Goal: Information Seeking & Learning: Learn about a topic

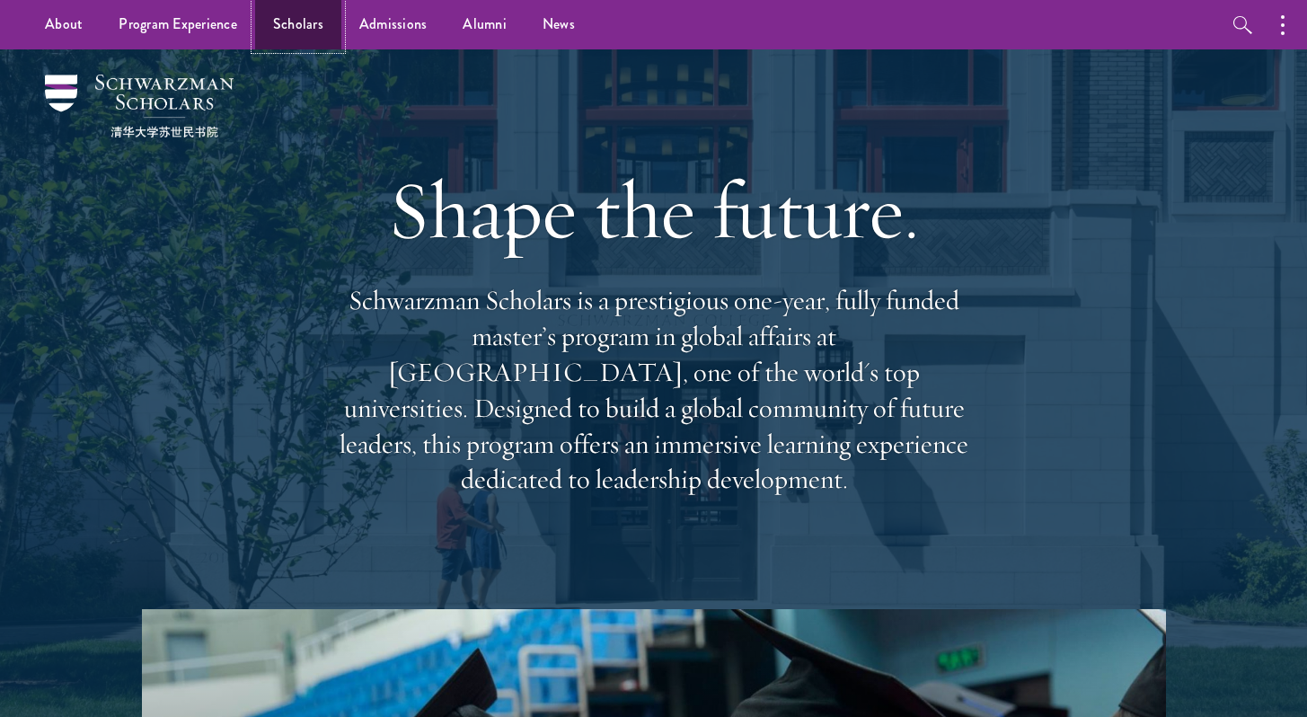
click at [321, 26] on link "Scholars" at bounding box center [298, 24] width 86 height 49
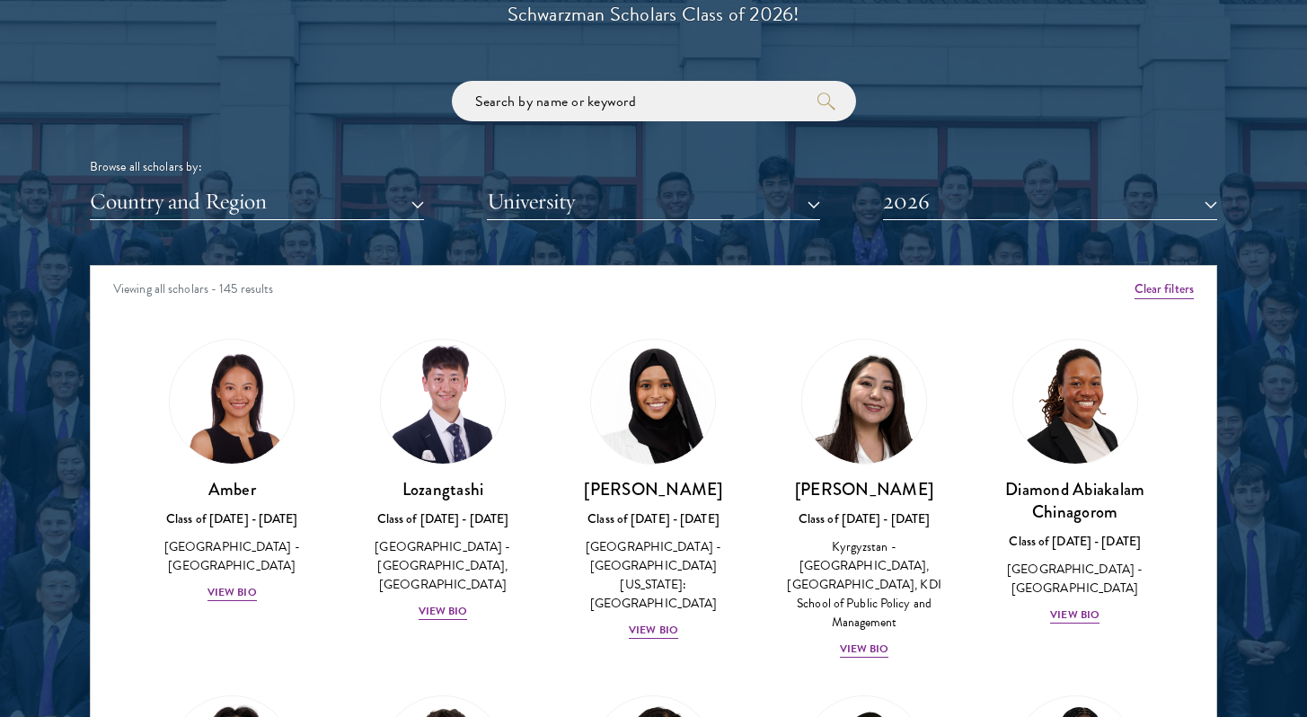
scroll to position [2134, 0]
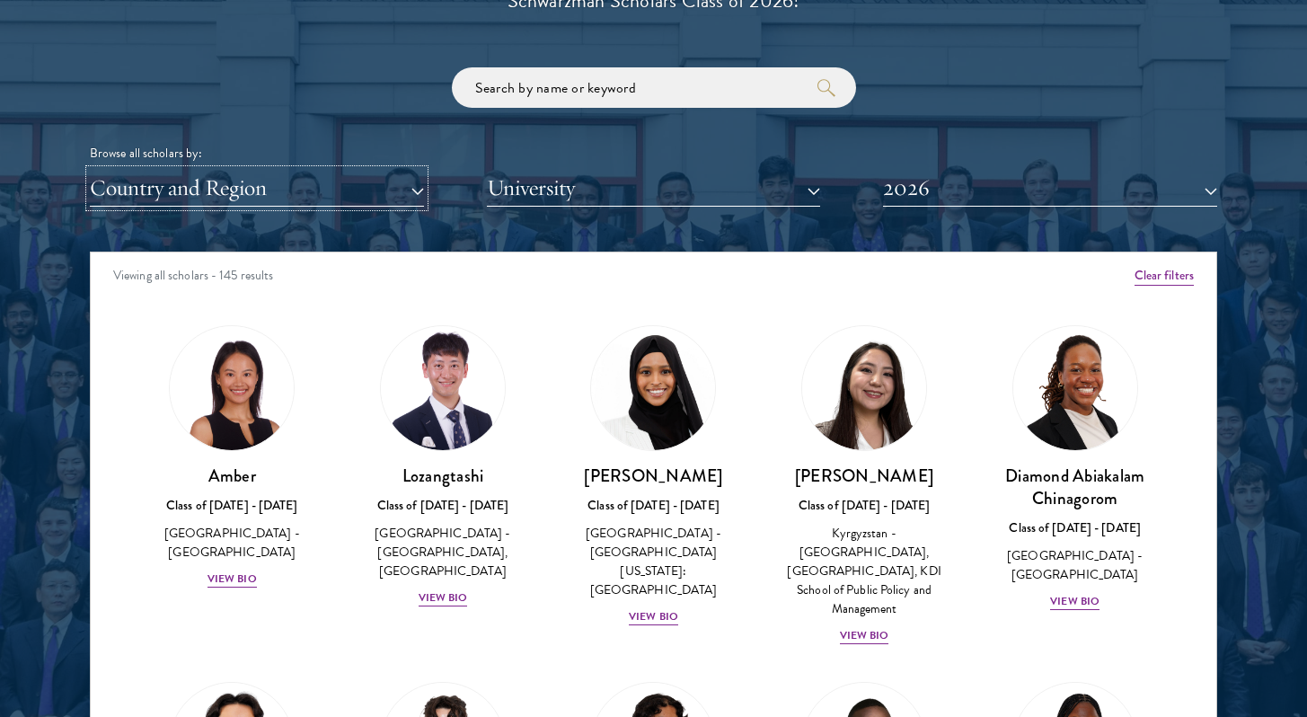
click at [403, 188] on button "Country and Region" at bounding box center [257, 188] width 334 height 37
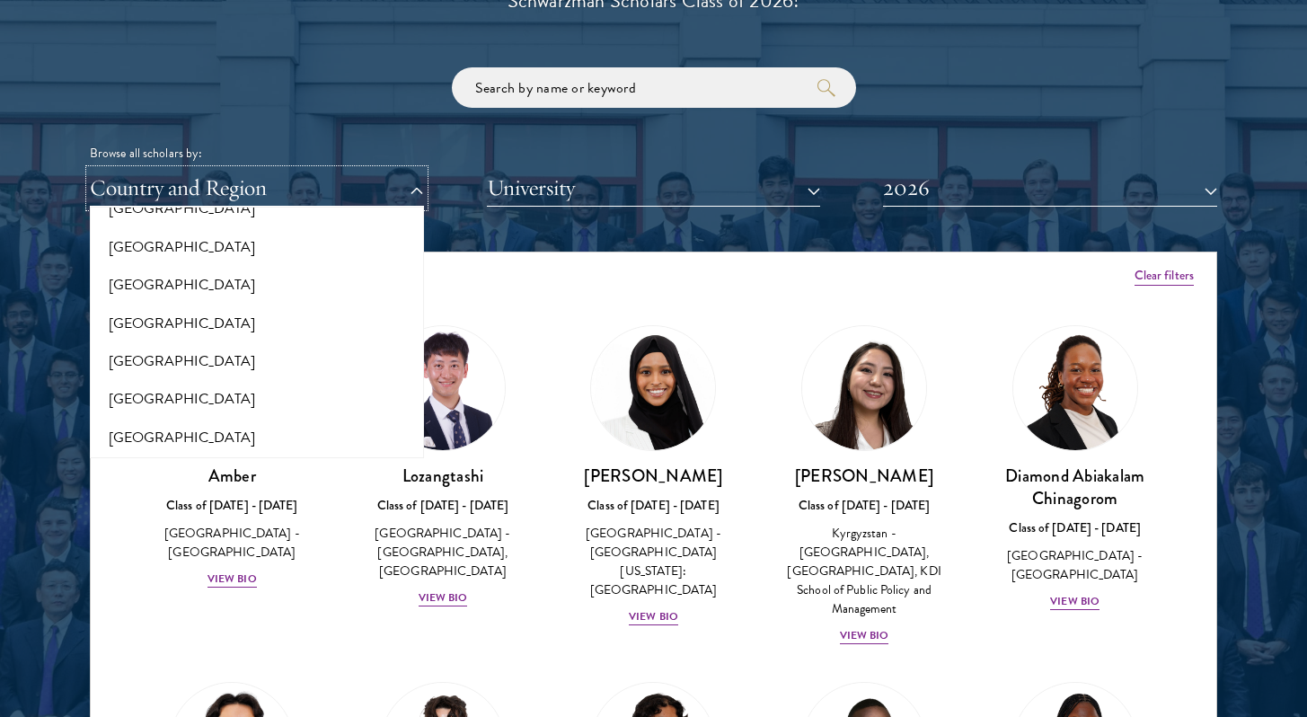
scroll to position [3769, 0]
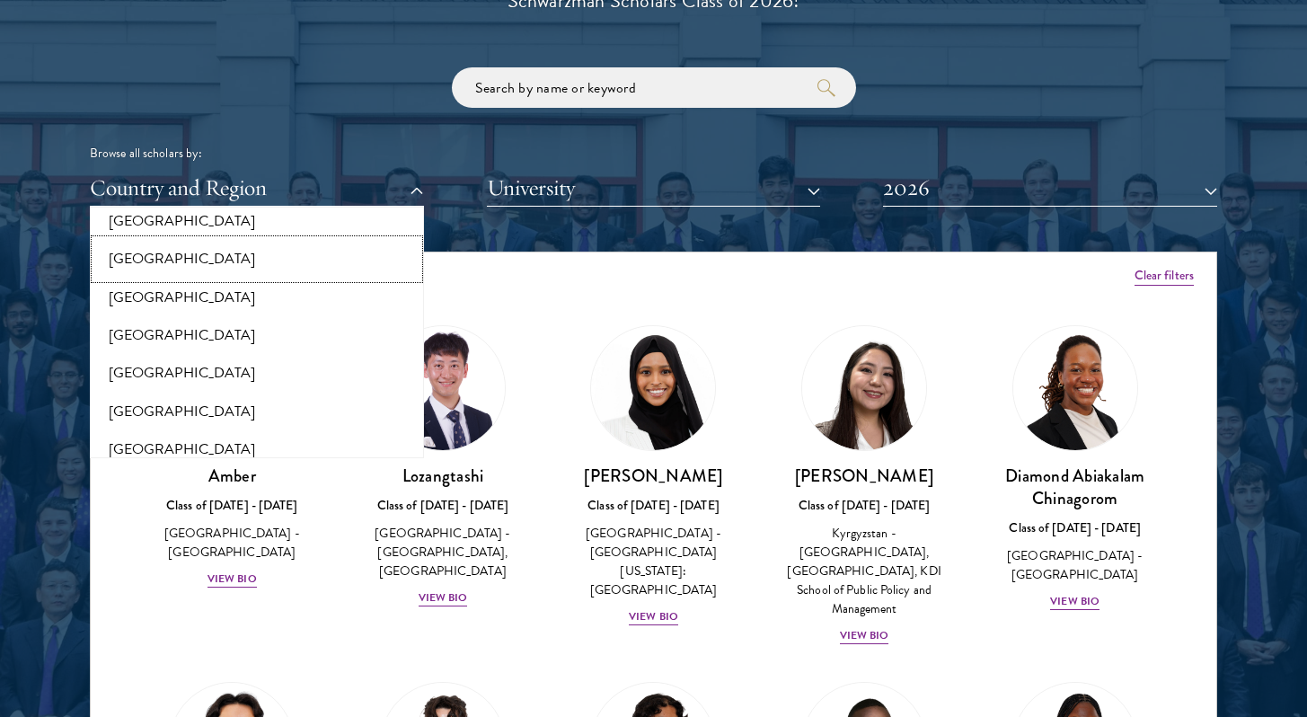
click at [230, 240] on button "[GEOGRAPHIC_DATA]" at bounding box center [256, 259] width 323 height 38
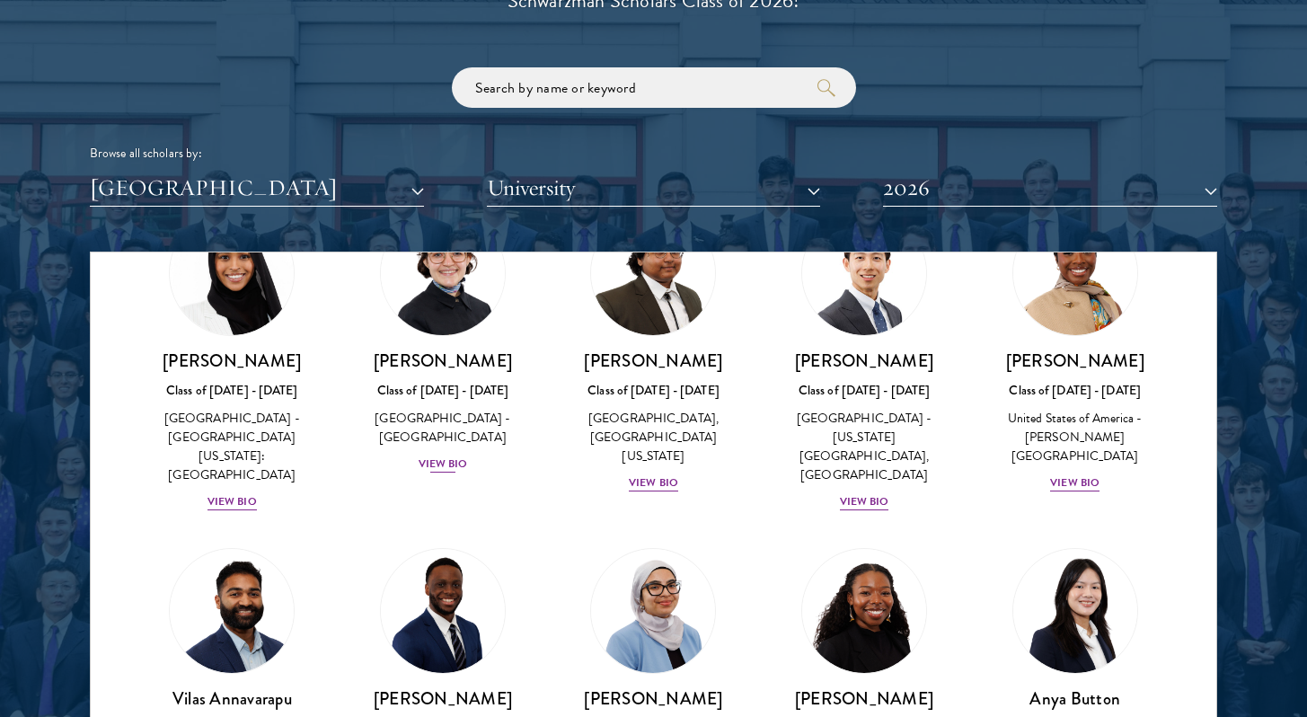
scroll to position [112, 0]
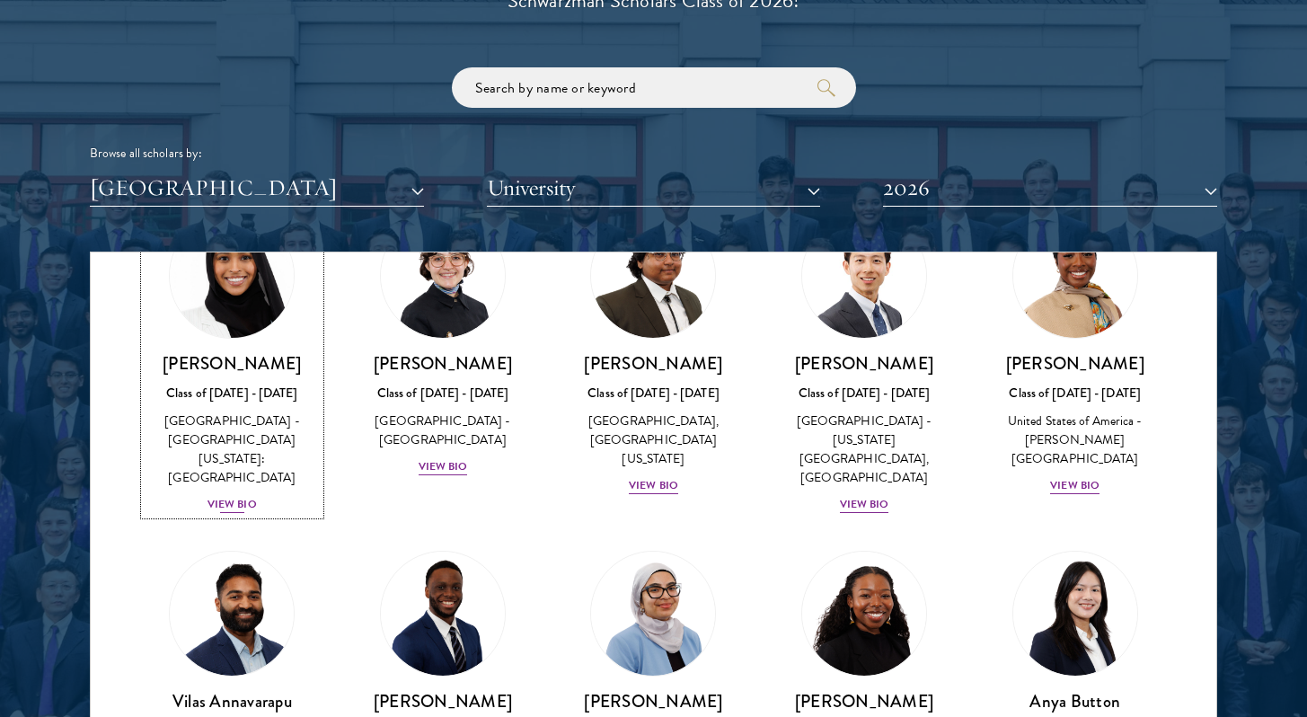
click at [234, 496] on div "View Bio" at bounding box center [232, 504] width 49 height 17
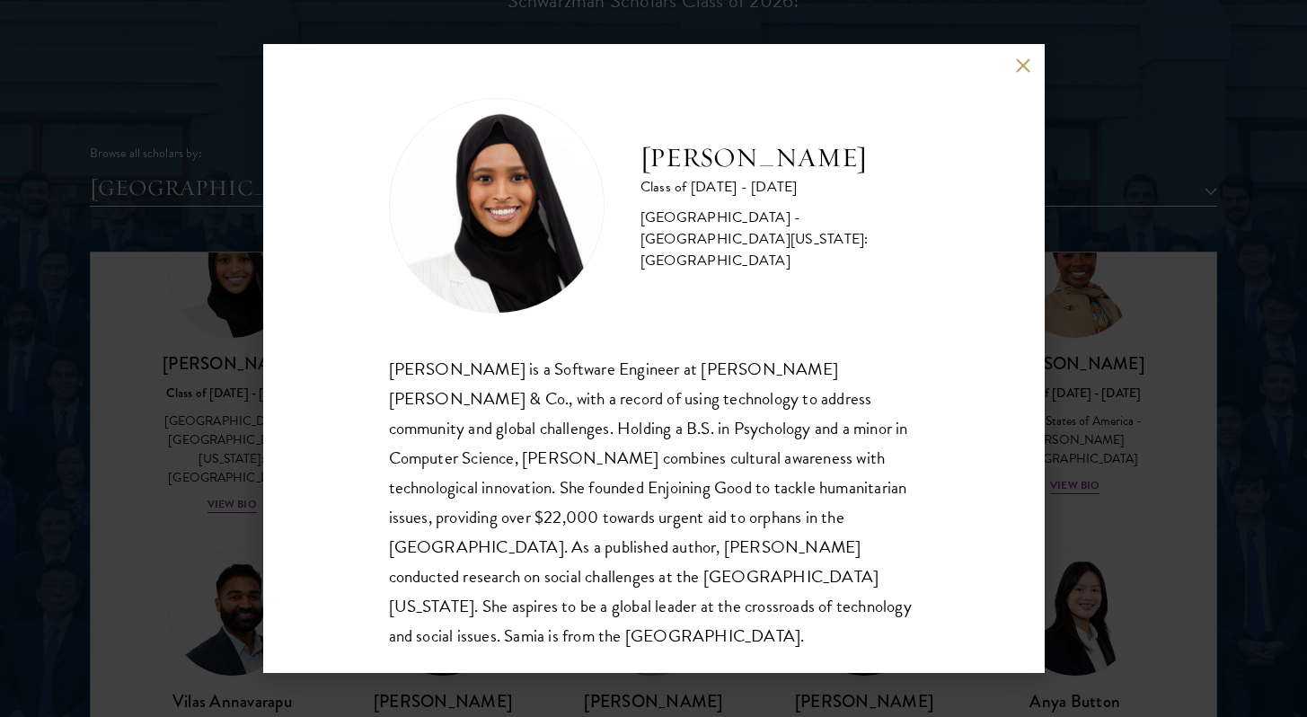
click at [1023, 70] on button at bounding box center [1023, 65] width 15 height 15
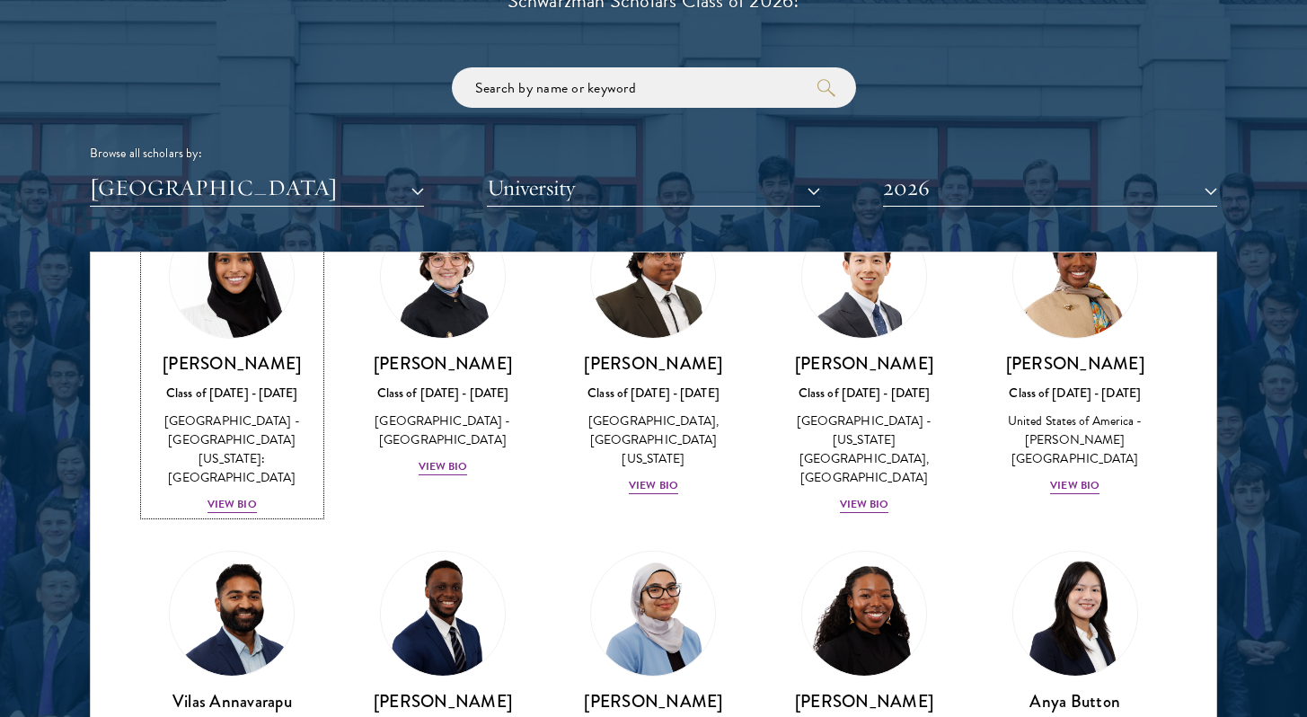
scroll to position [73, 0]
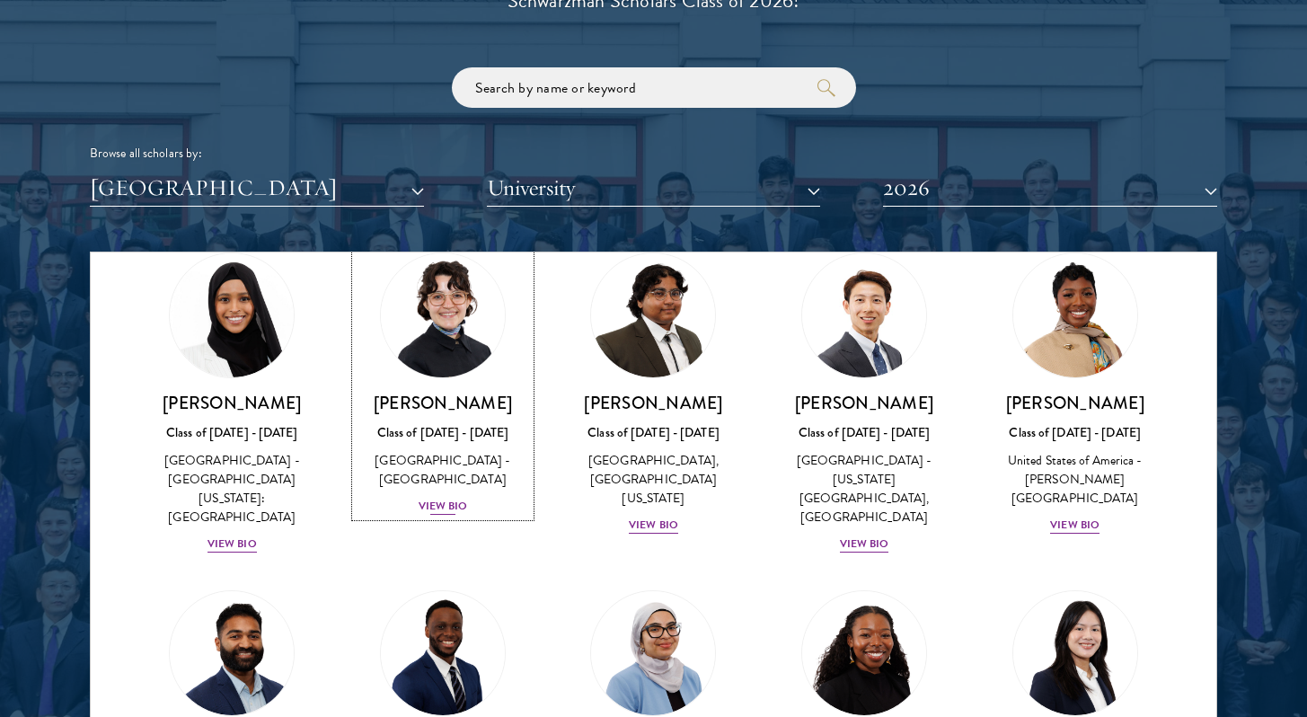
click at [460, 501] on div "View Bio" at bounding box center [443, 506] width 49 height 17
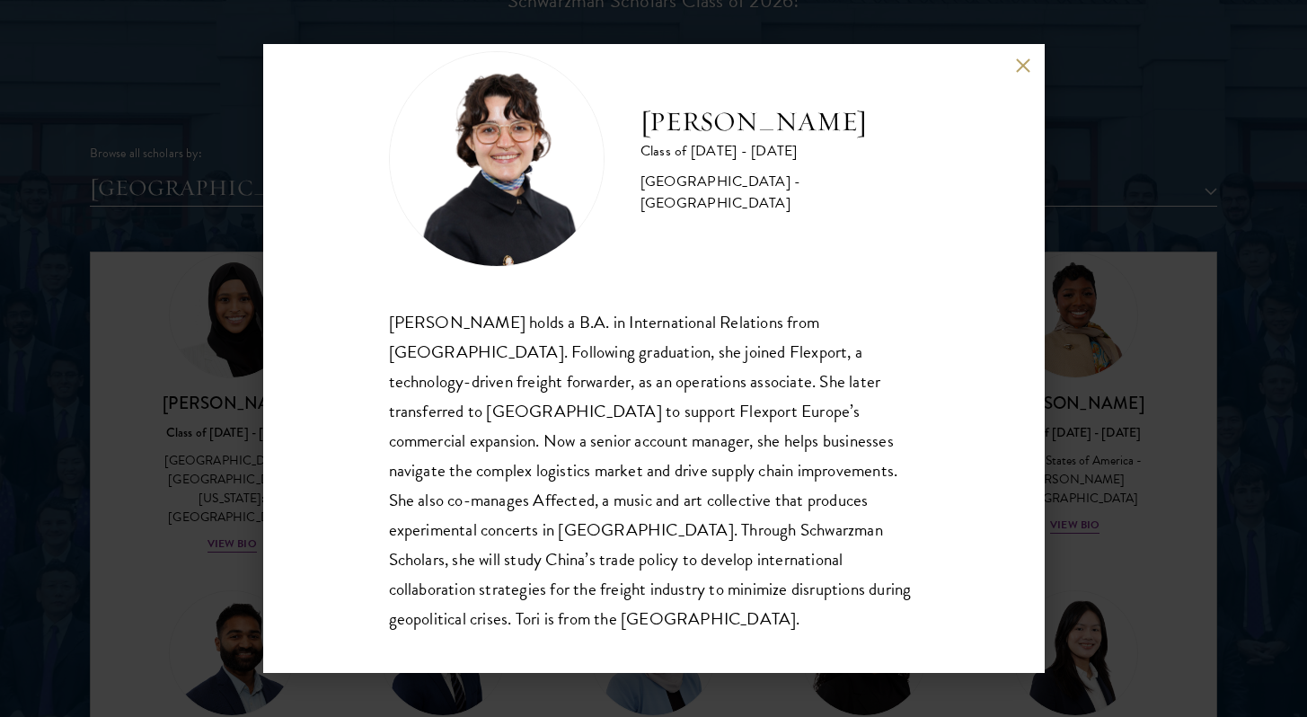
scroll to position [61, 0]
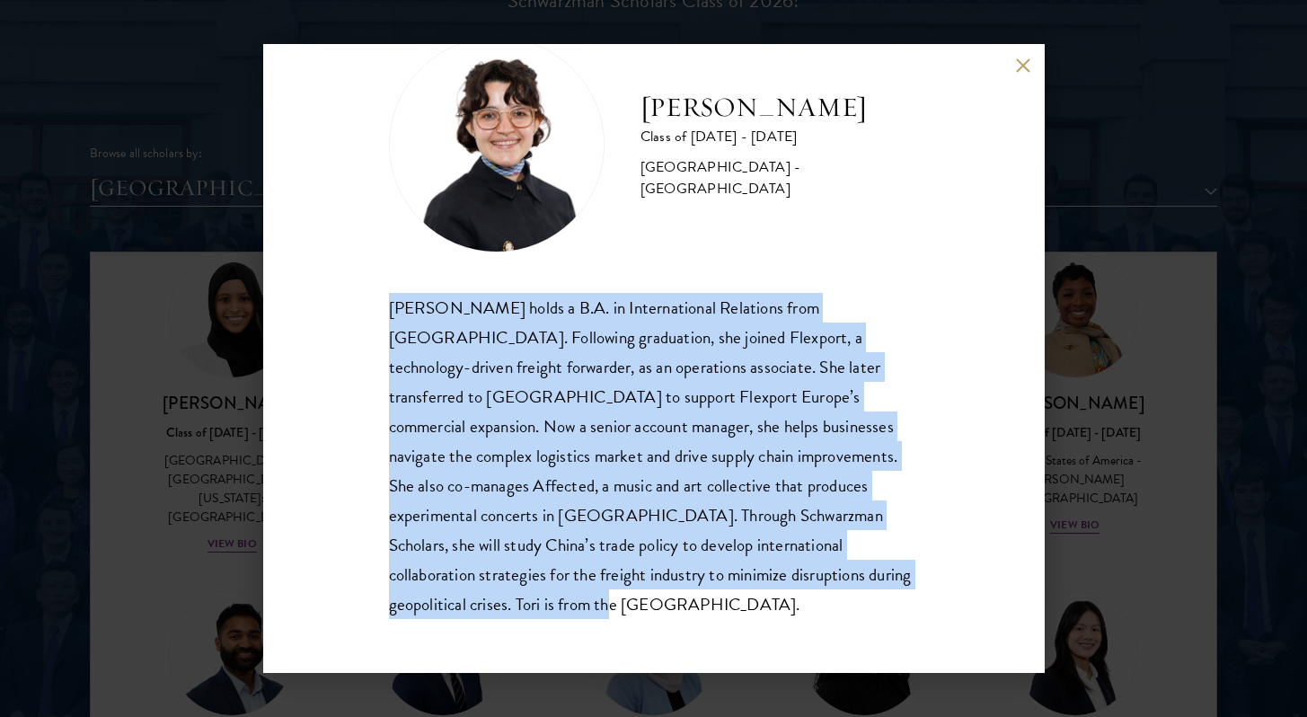
drag, startPoint x: 501, startPoint y: 607, endPoint x: 368, endPoint y: 314, distance: 321.3
click at [368, 314] on div "Victoria Agostini Class of 2025 - 2026 United States of America - Pomona Colleg…" at bounding box center [654, 358] width 782 height 629
copy div "Victoria Agostini holds a B.A. in International Relations from Pomona College. …"
click at [1021, 59] on button at bounding box center [1023, 65] width 15 height 15
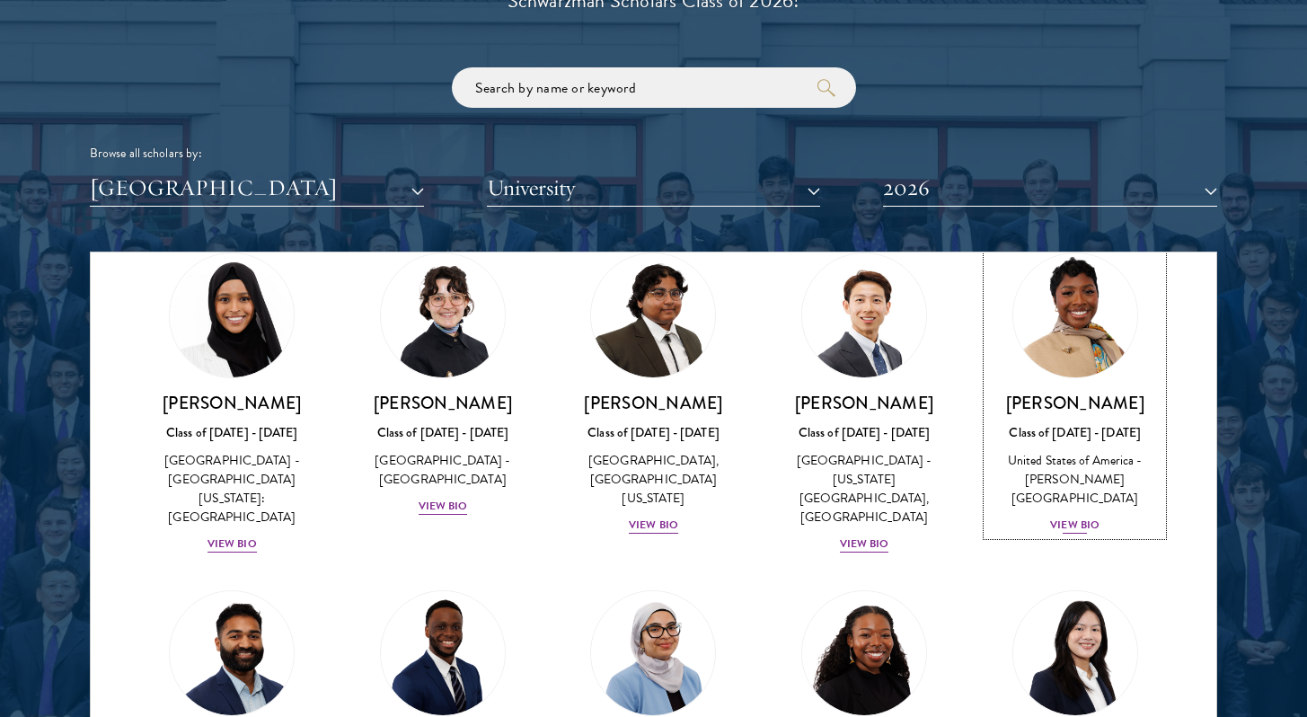
click at [1068, 517] on div "View Bio" at bounding box center [1074, 525] width 49 height 17
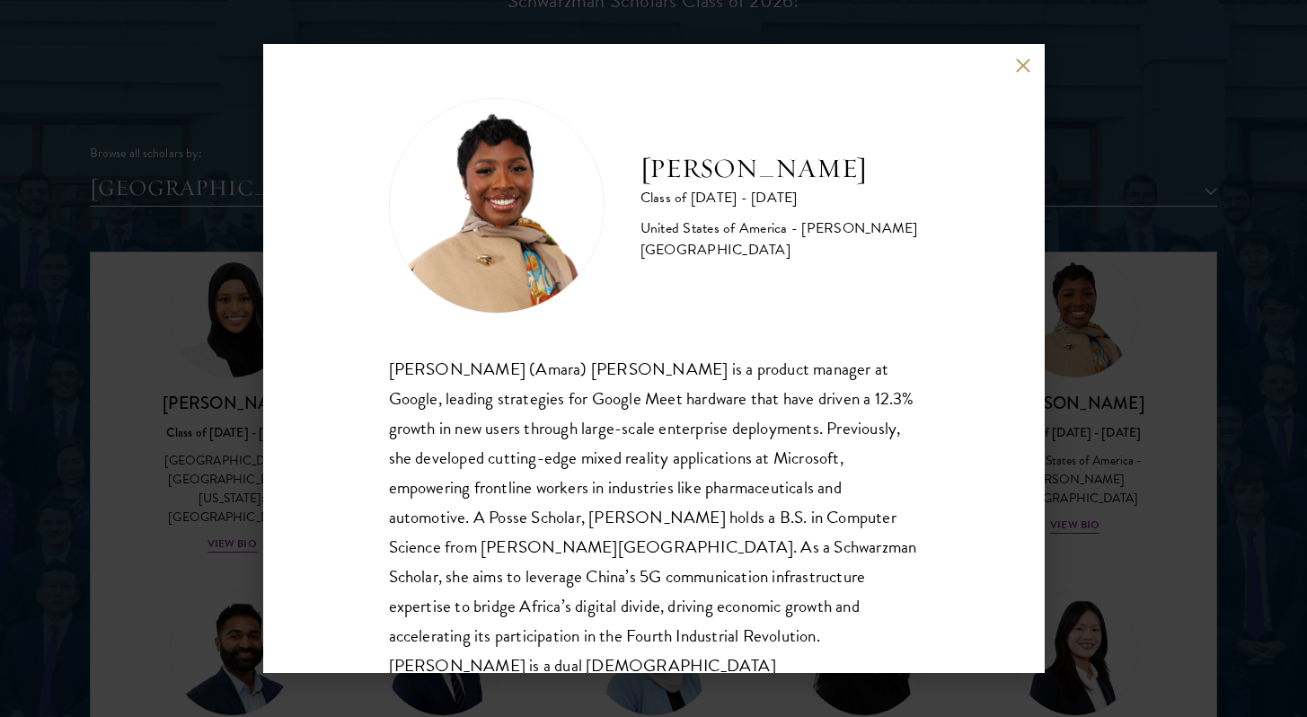
click at [1028, 60] on button at bounding box center [1023, 65] width 15 height 15
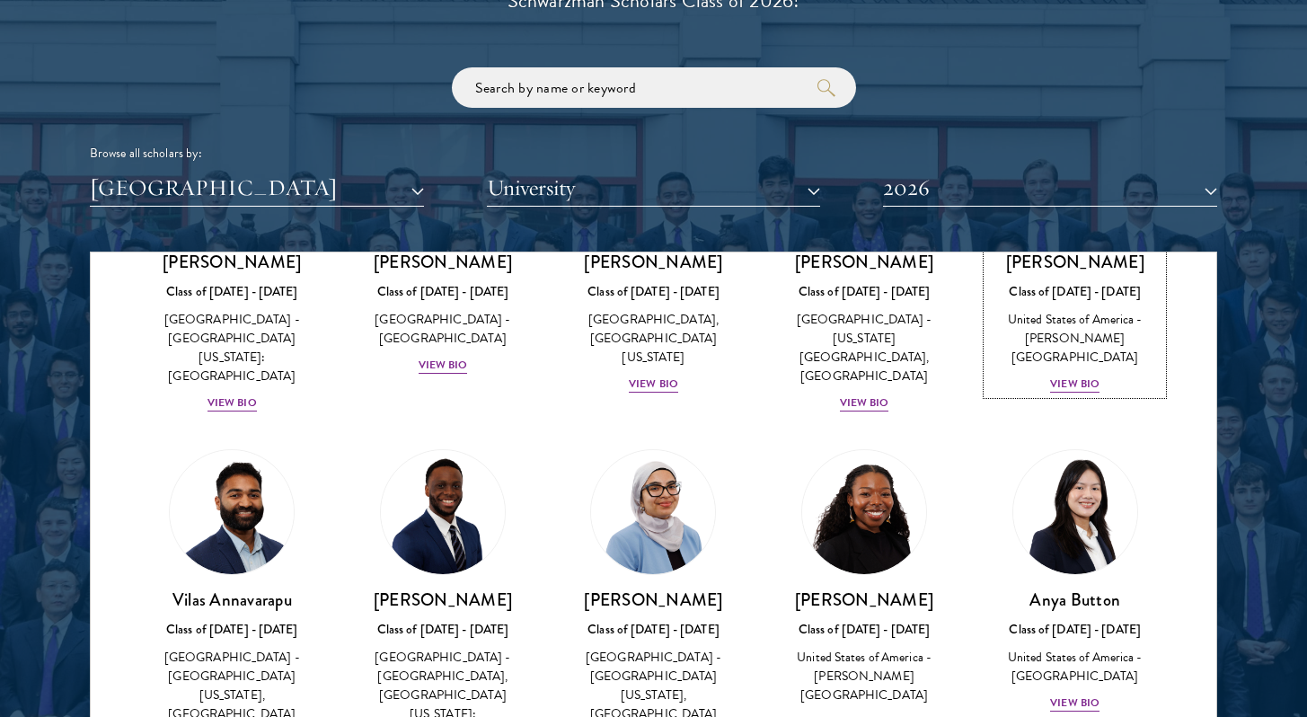
scroll to position [173, 0]
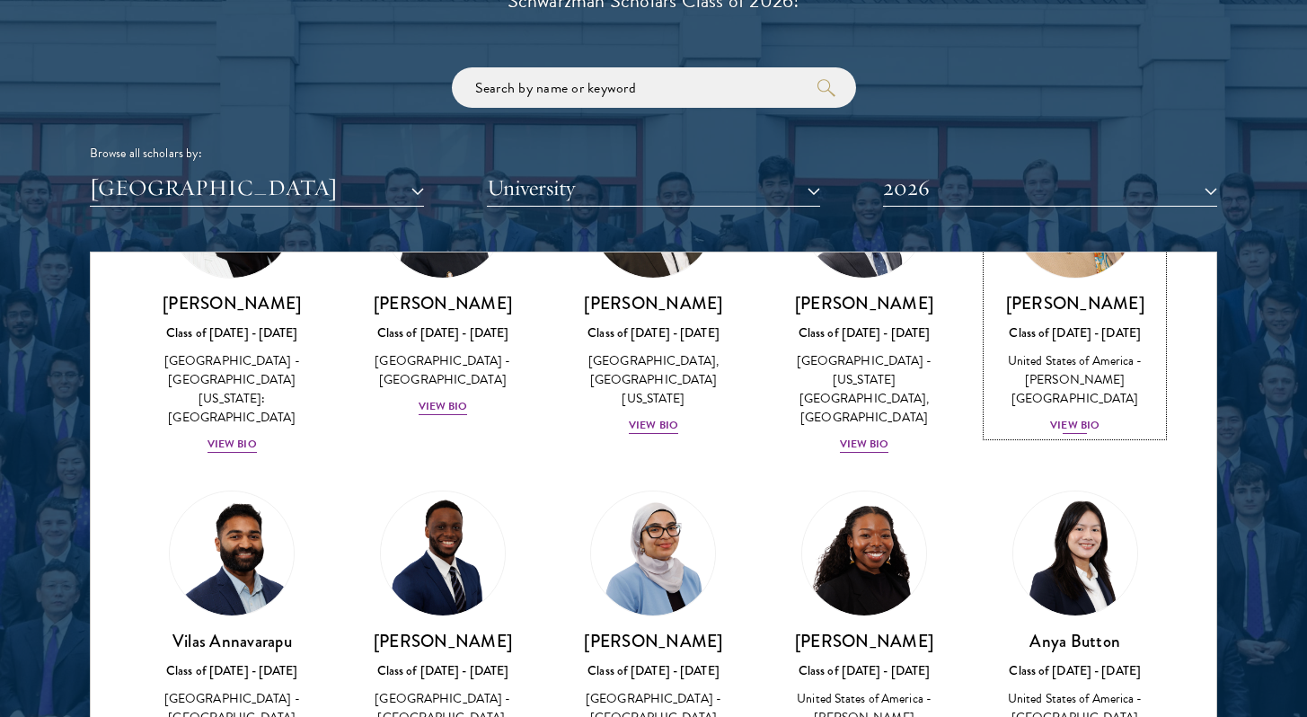
click at [1054, 417] on div "View Bio" at bounding box center [1074, 425] width 49 height 17
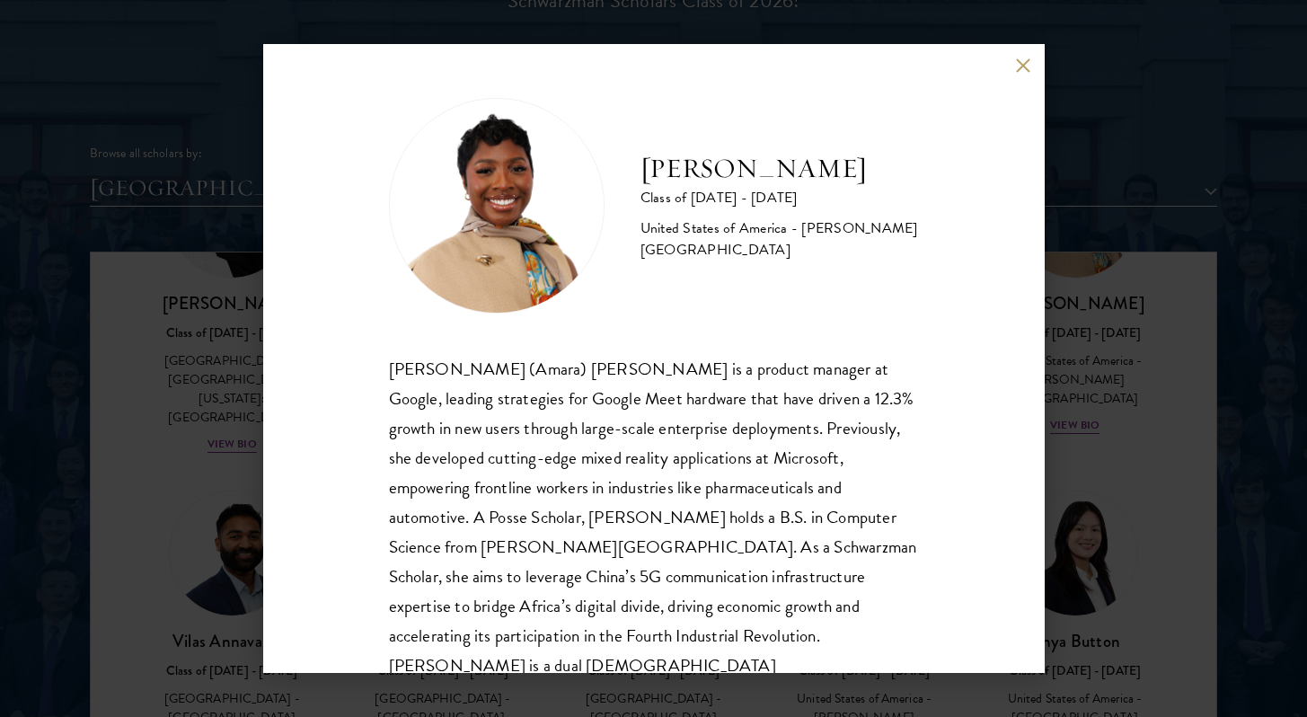
scroll to position [31, 0]
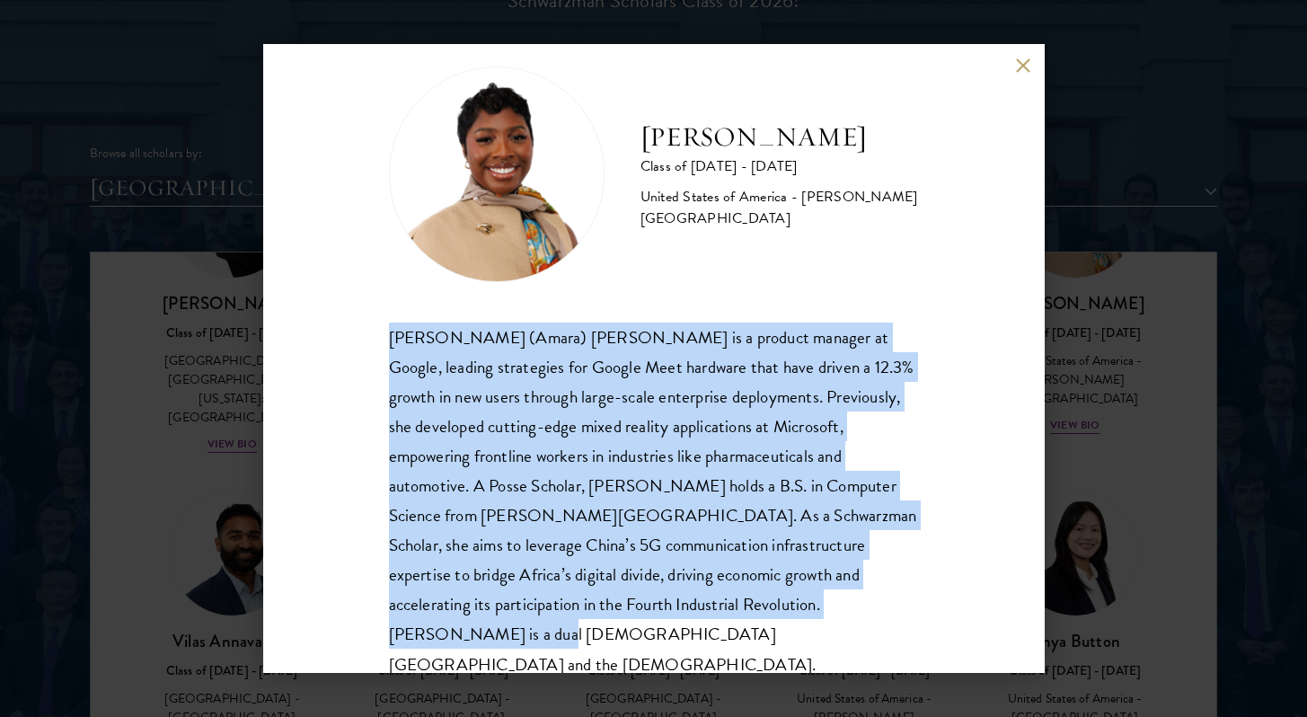
drag, startPoint x: 787, startPoint y: 616, endPoint x: 384, endPoint y: 324, distance: 497.5
click at [384, 324] on div "Amara Anigbo Class of 2025 - 2026 United States of America - Dickinson College …" at bounding box center [654, 358] width 782 height 629
copy div "Sophia (Amara) Anigbo is a product manager at Google, leading strategies for Go…"
click at [1024, 64] on button at bounding box center [1023, 65] width 15 height 15
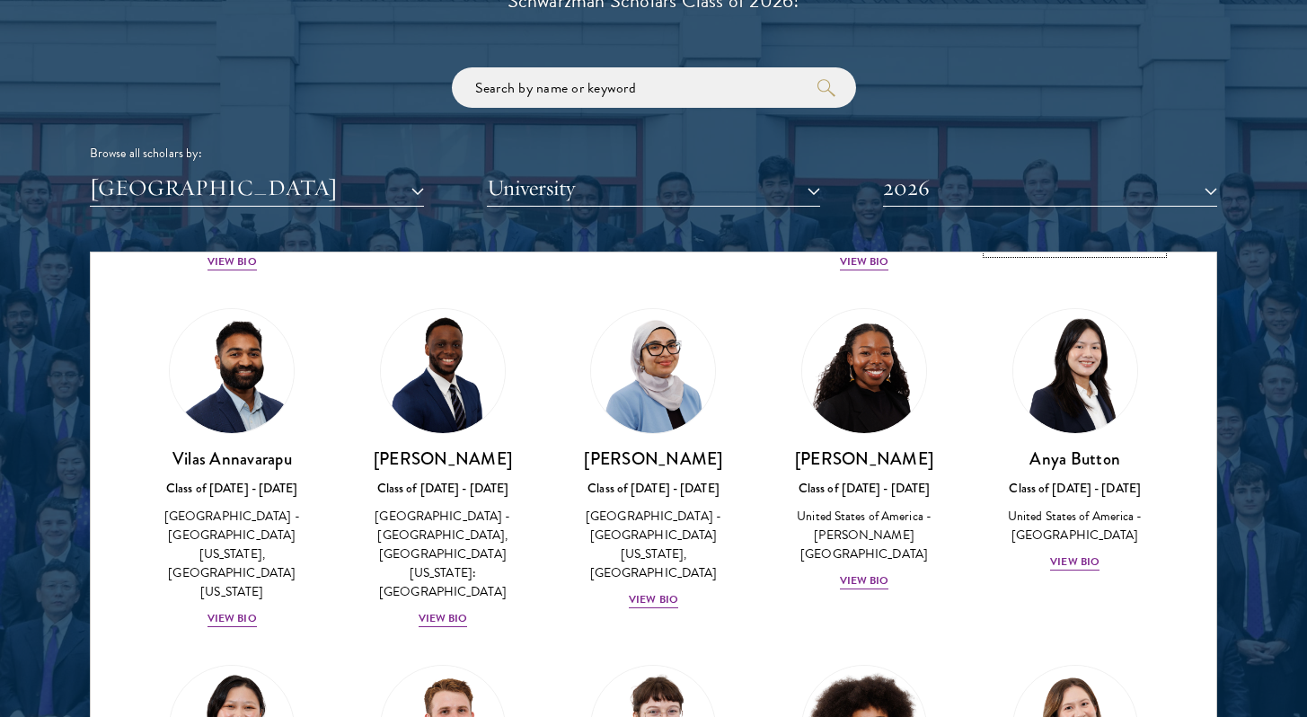
scroll to position [367, 0]
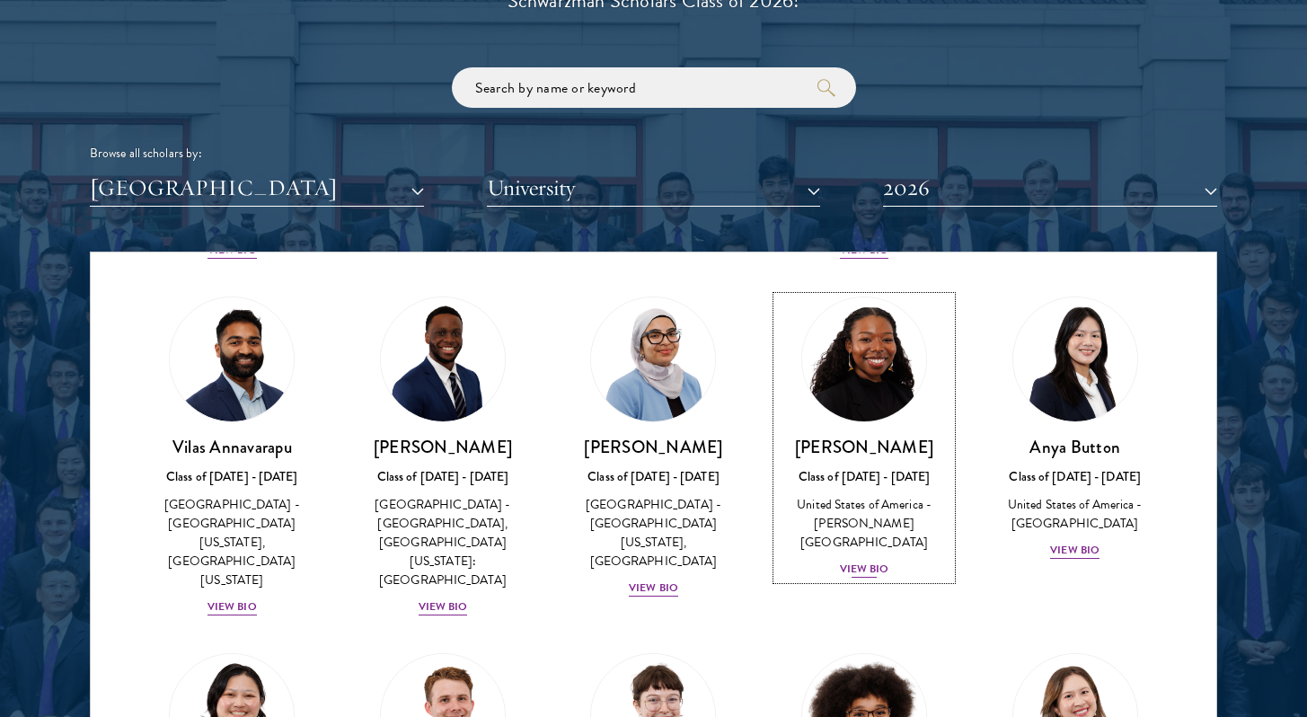
click at [877, 561] on div "View Bio" at bounding box center [864, 569] width 49 height 17
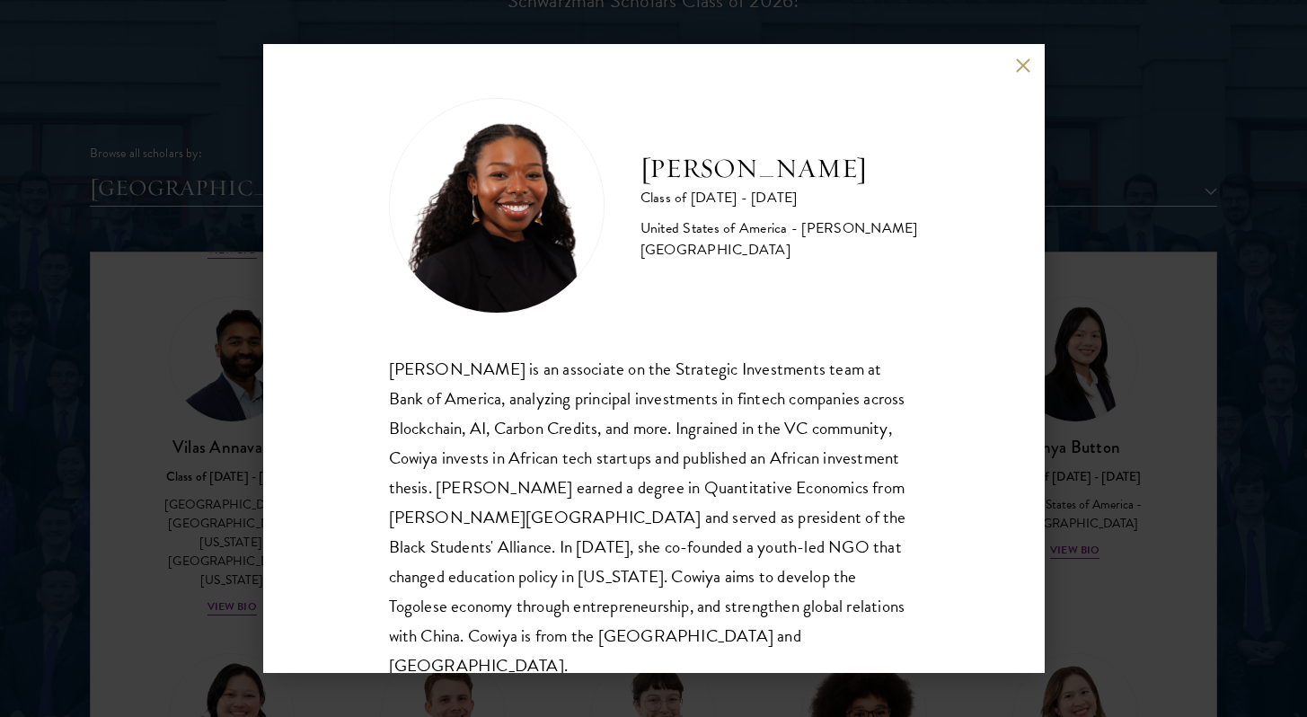
click at [1019, 66] on button at bounding box center [1023, 65] width 15 height 15
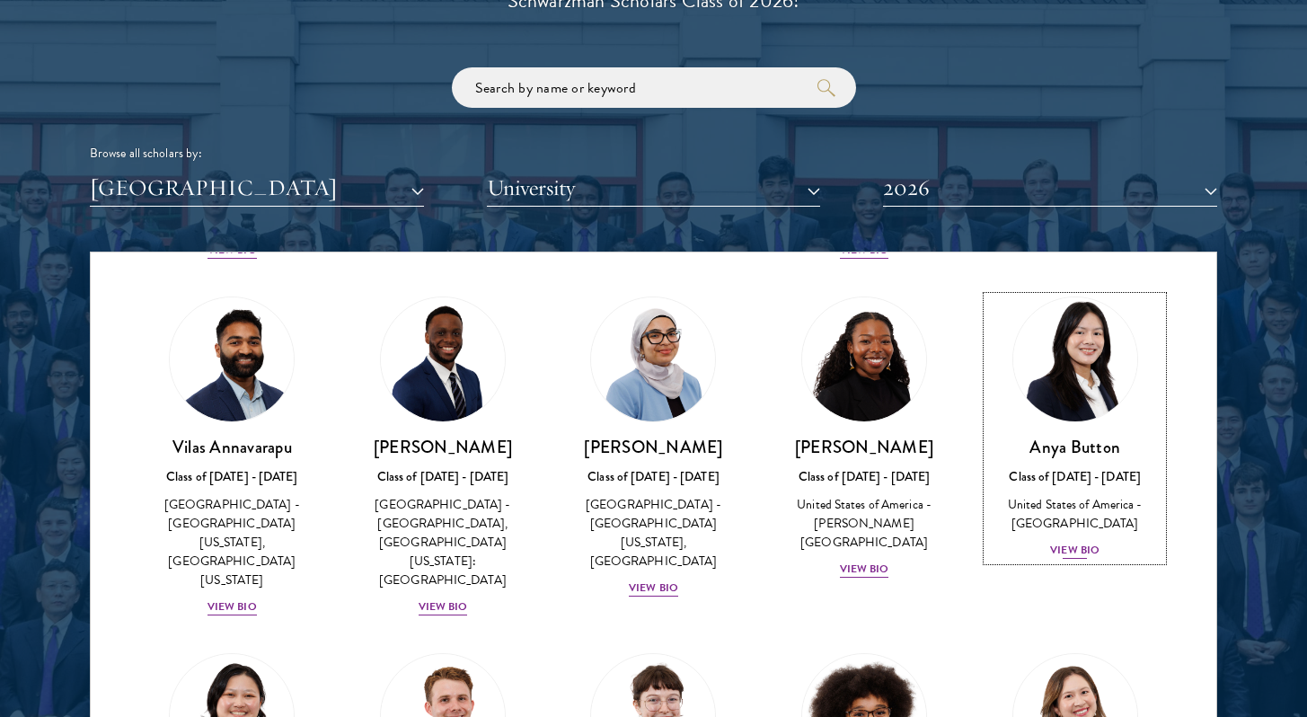
click at [1046, 515] on div "Anya Button Class of 2025 - 2026 United States of America - Duke University Vie…" at bounding box center [1075, 498] width 175 height 125
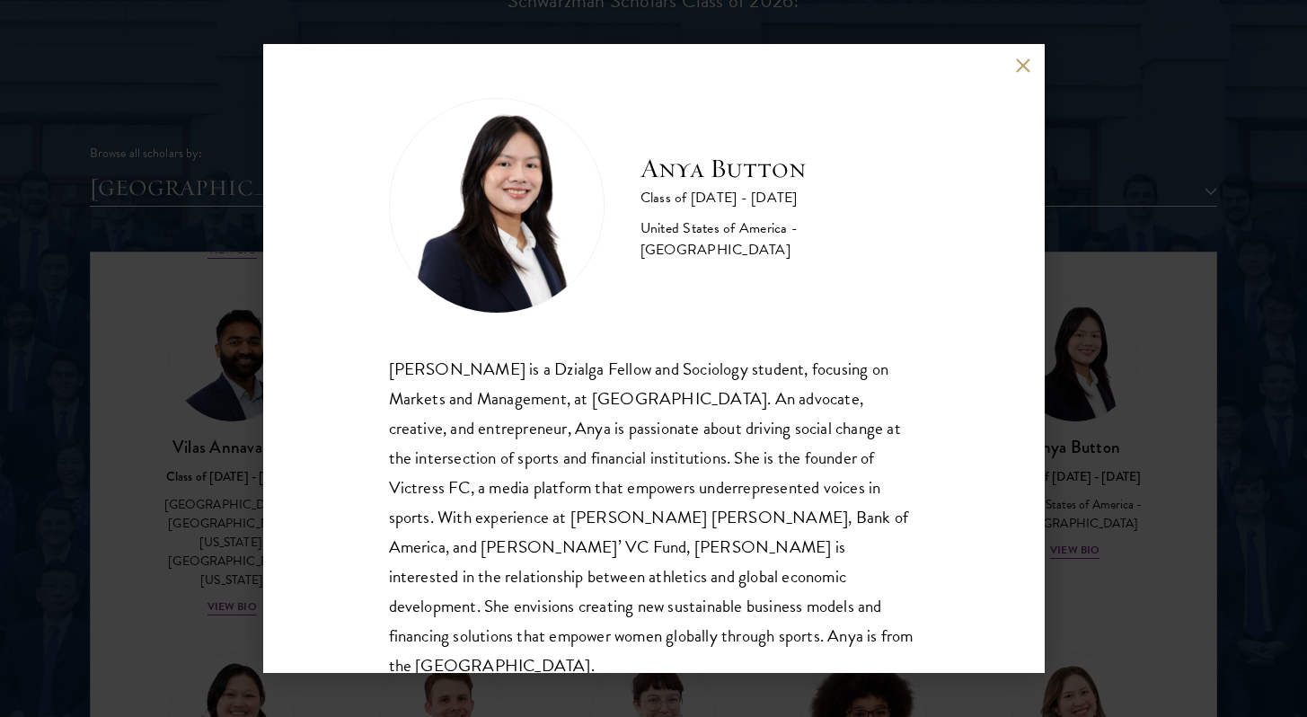
click at [1021, 59] on button at bounding box center [1023, 65] width 15 height 15
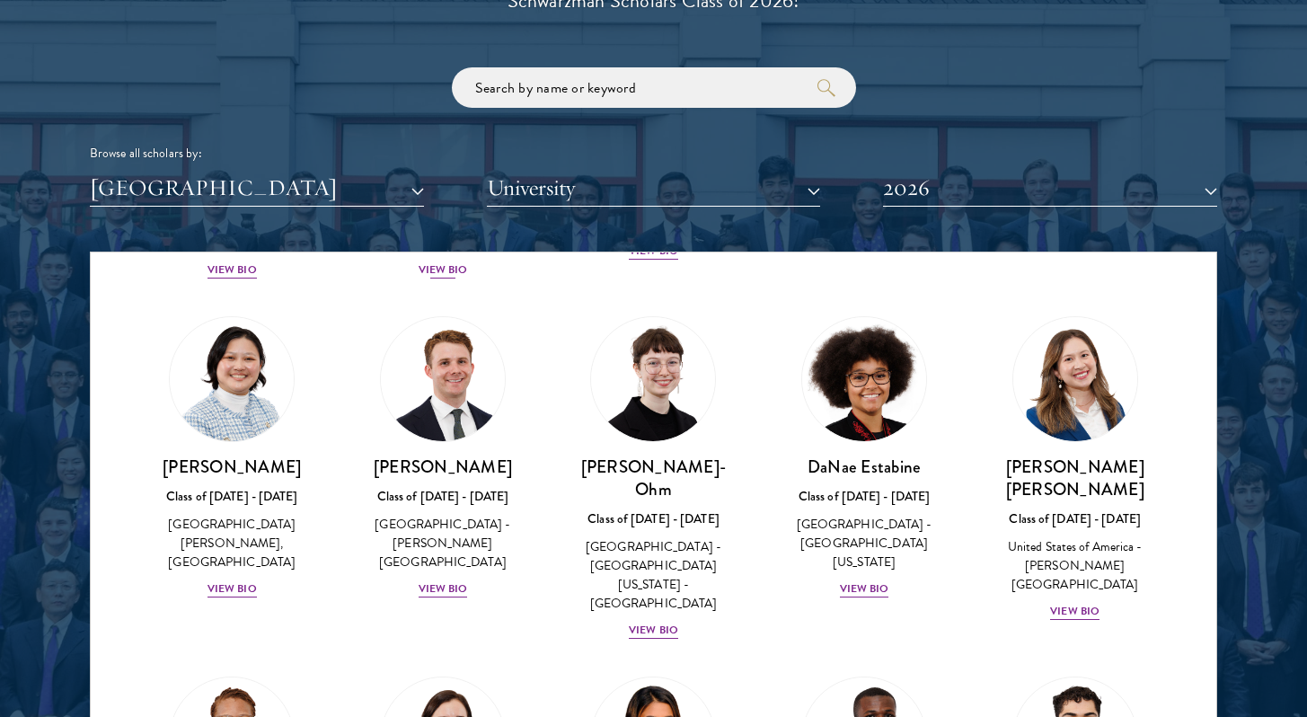
scroll to position [704, 0]
click at [447, 580] on div "View Bio" at bounding box center [443, 588] width 49 height 17
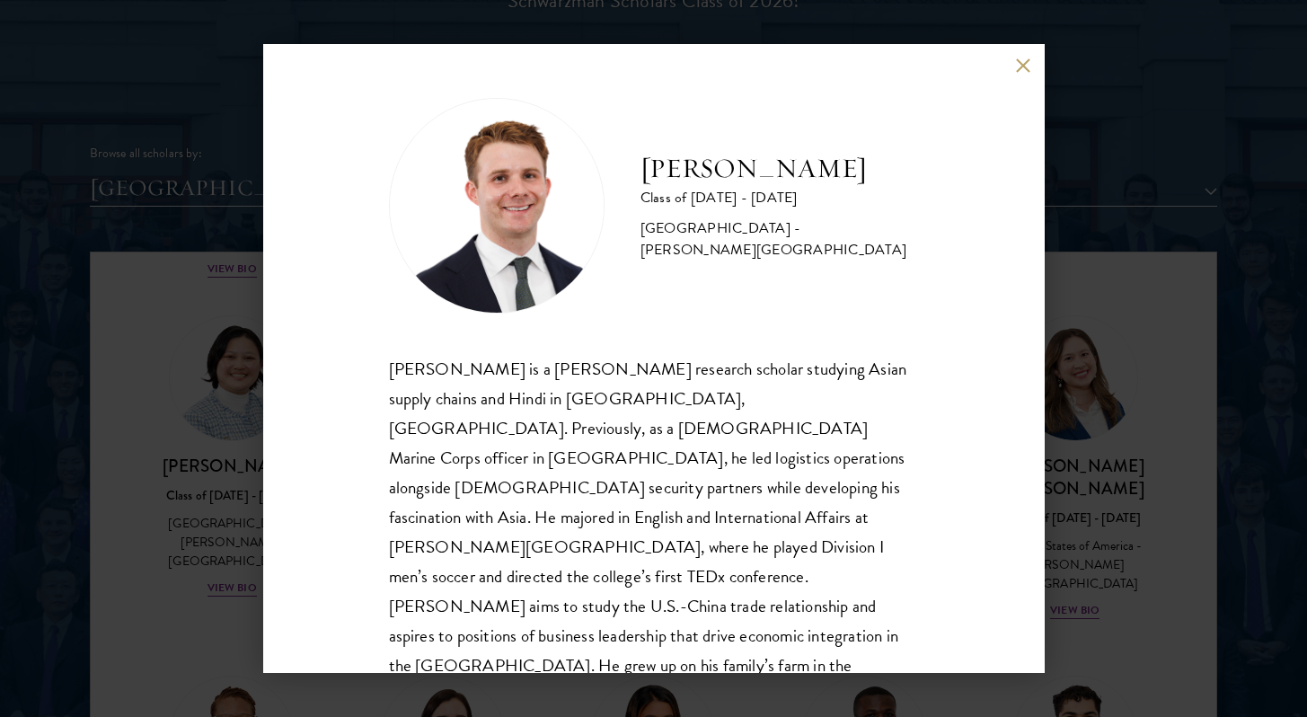
click at [1022, 54] on div "Chandler Compton Class of 2025 - 2026 United States of America - Wofford Colleg…" at bounding box center [654, 358] width 782 height 629
click at [1024, 59] on button at bounding box center [1023, 65] width 15 height 15
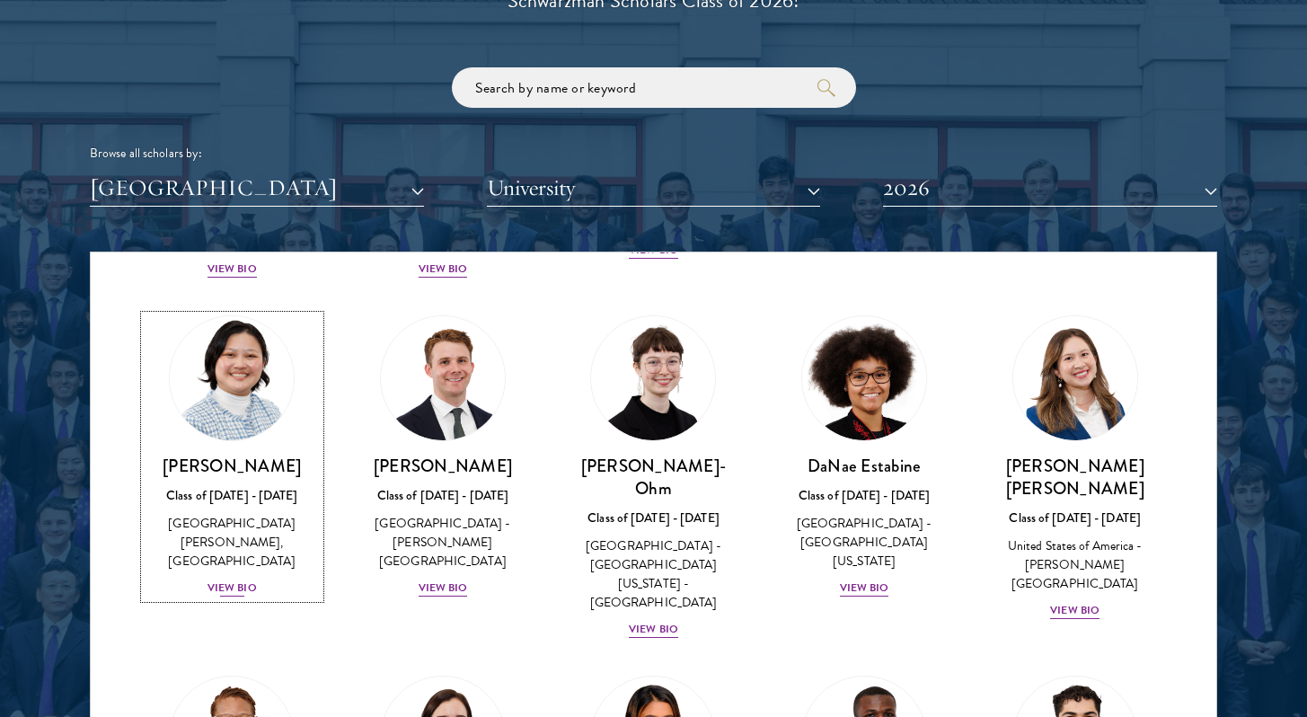
click at [254, 539] on div "Kelsey Chin Class of 2025 - 2026 United States of America - Barnard College, Co…" at bounding box center [232, 527] width 175 height 144
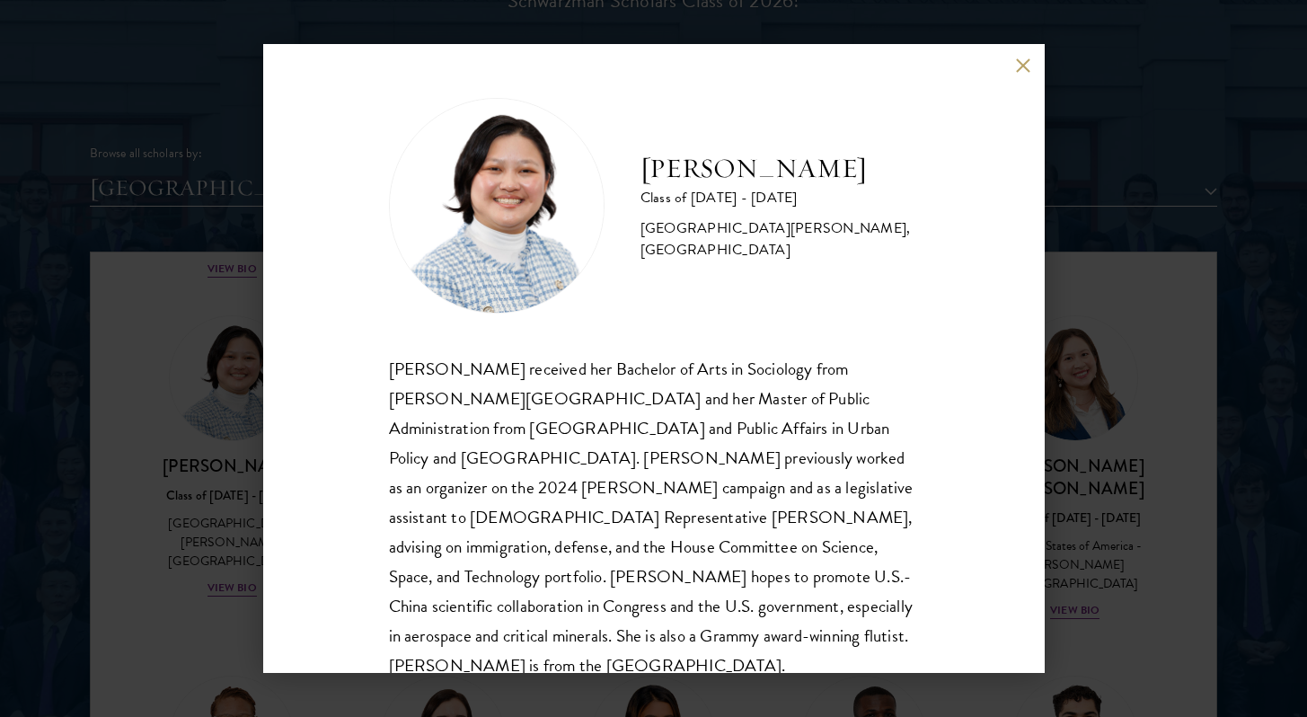
scroll to position [31, 0]
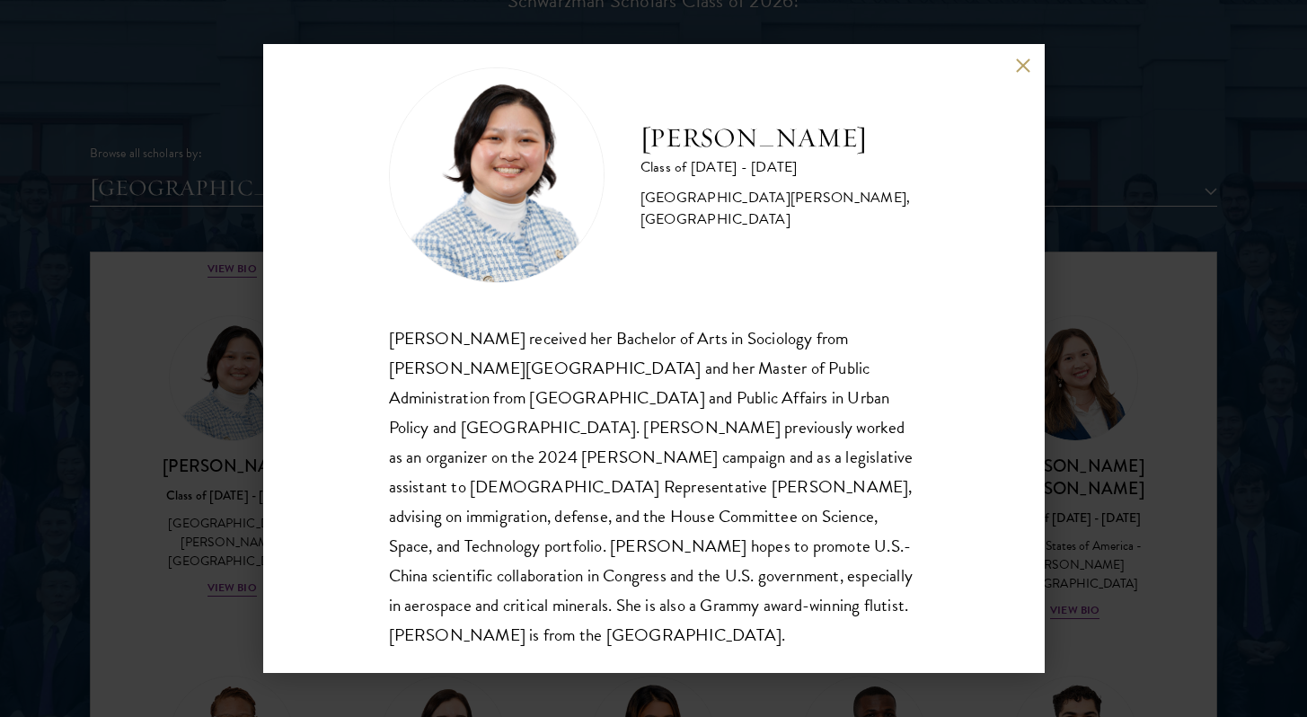
click at [1018, 69] on button at bounding box center [1023, 65] width 15 height 15
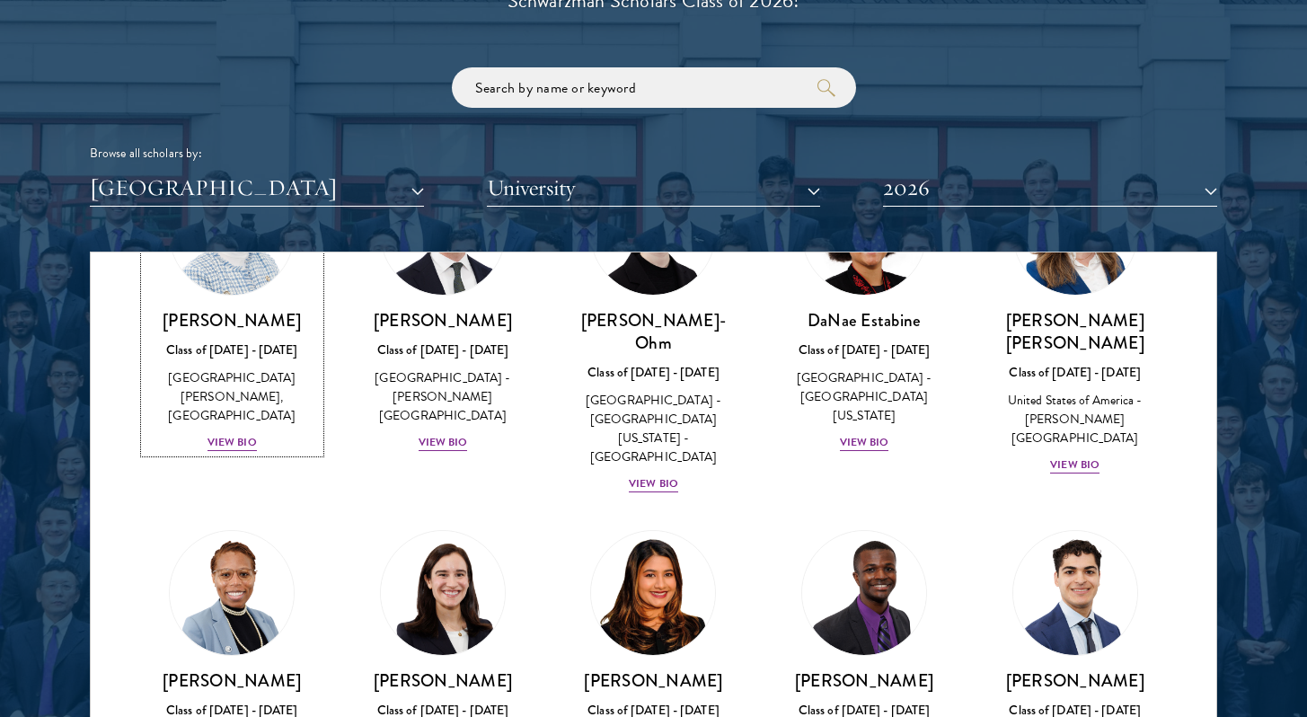
scroll to position [977, 0]
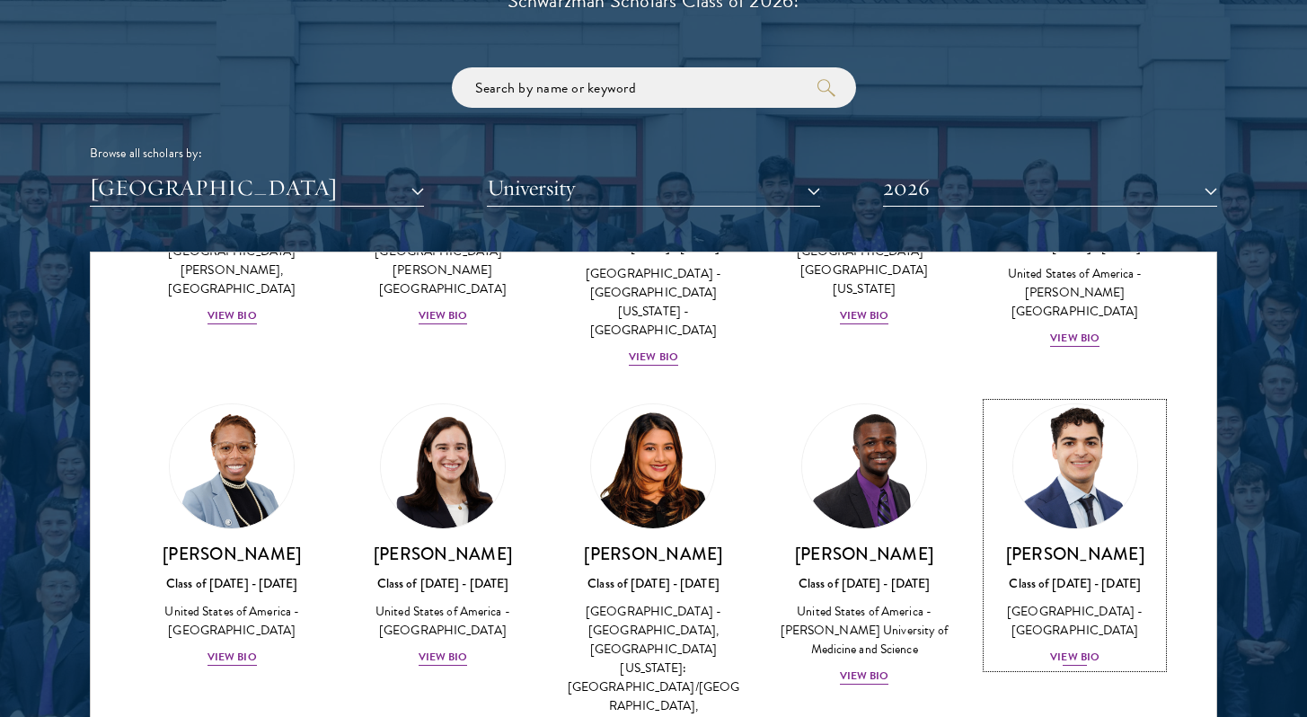
click at [1063, 649] on div "View Bio" at bounding box center [1074, 657] width 49 height 17
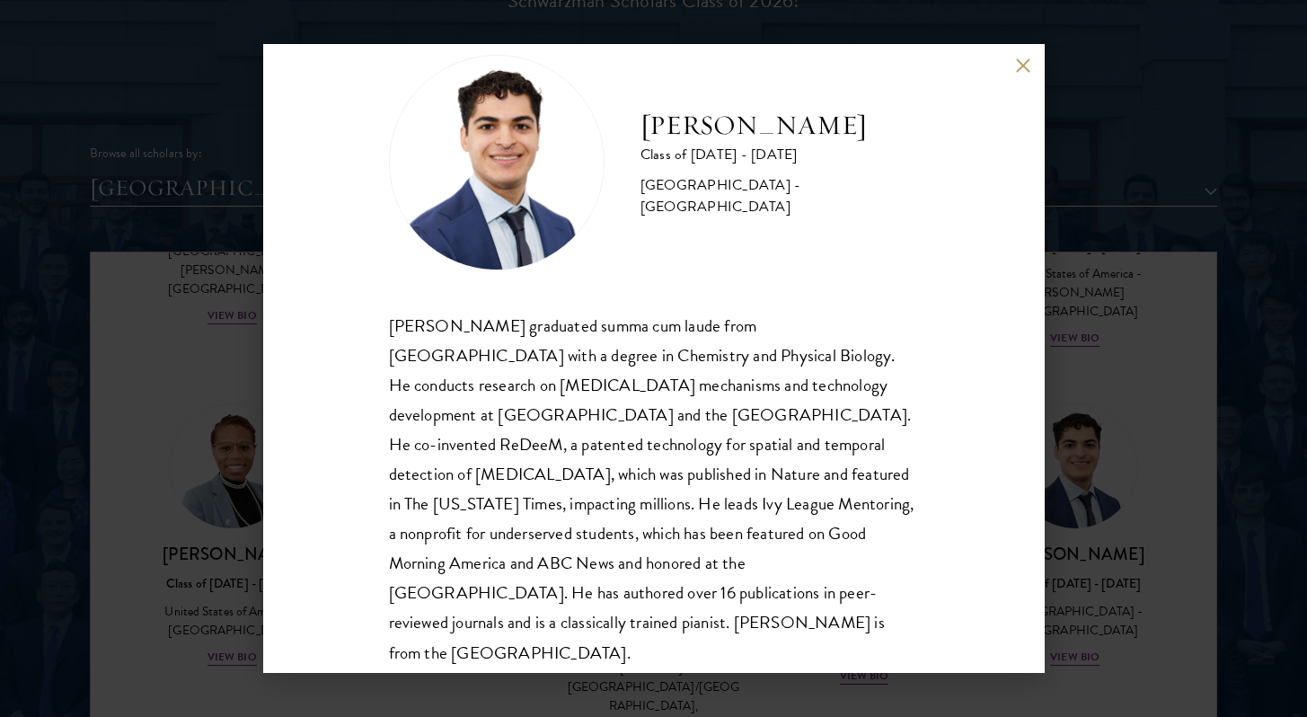
scroll to position [44, 0]
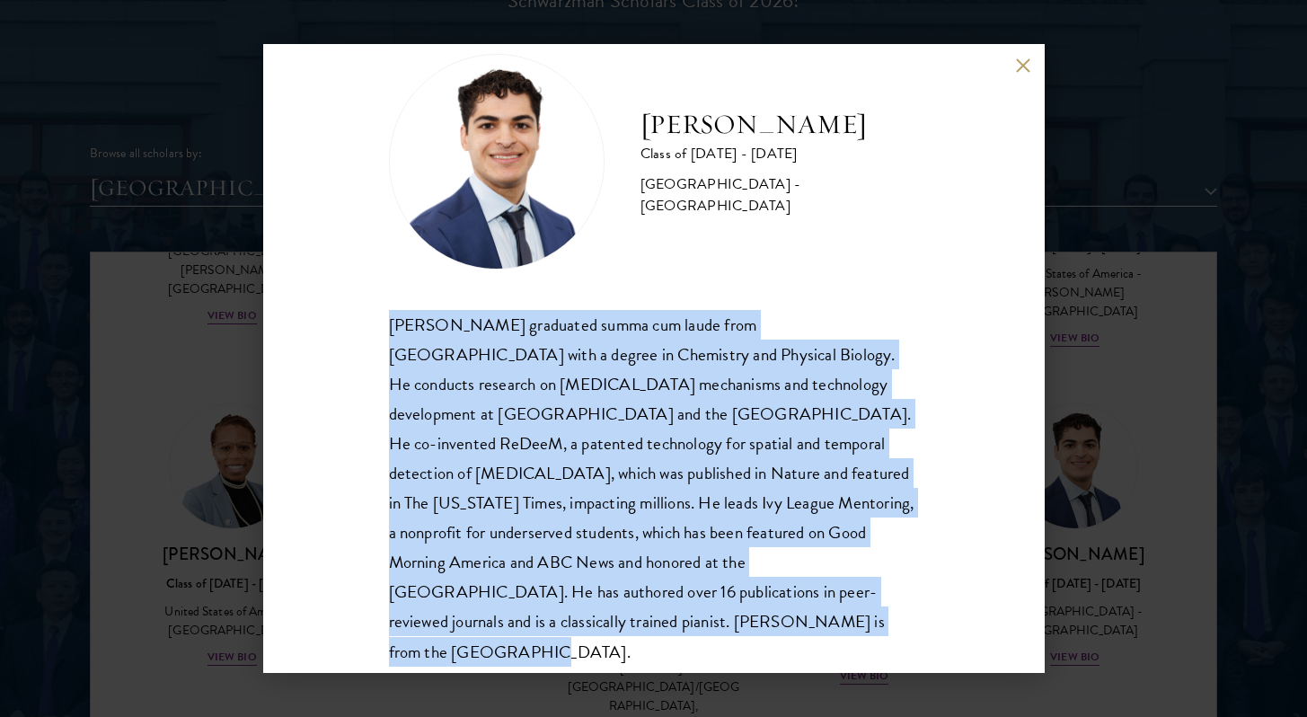
drag, startPoint x: 653, startPoint y: 624, endPoint x: 365, endPoint y: 332, distance: 410.5
click at [365, 331] on div "Alessandro Hammond Class of 2025 - 2026 United States of America - Harvard Univ…" at bounding box center [654, 358] width 782 height 629
copy div "Alessandro Hammond graduated summa cum laude from Harvard University with a deg…"
click at [1023, 61] on button at bounding box center [1023, 65] width 15 height 15
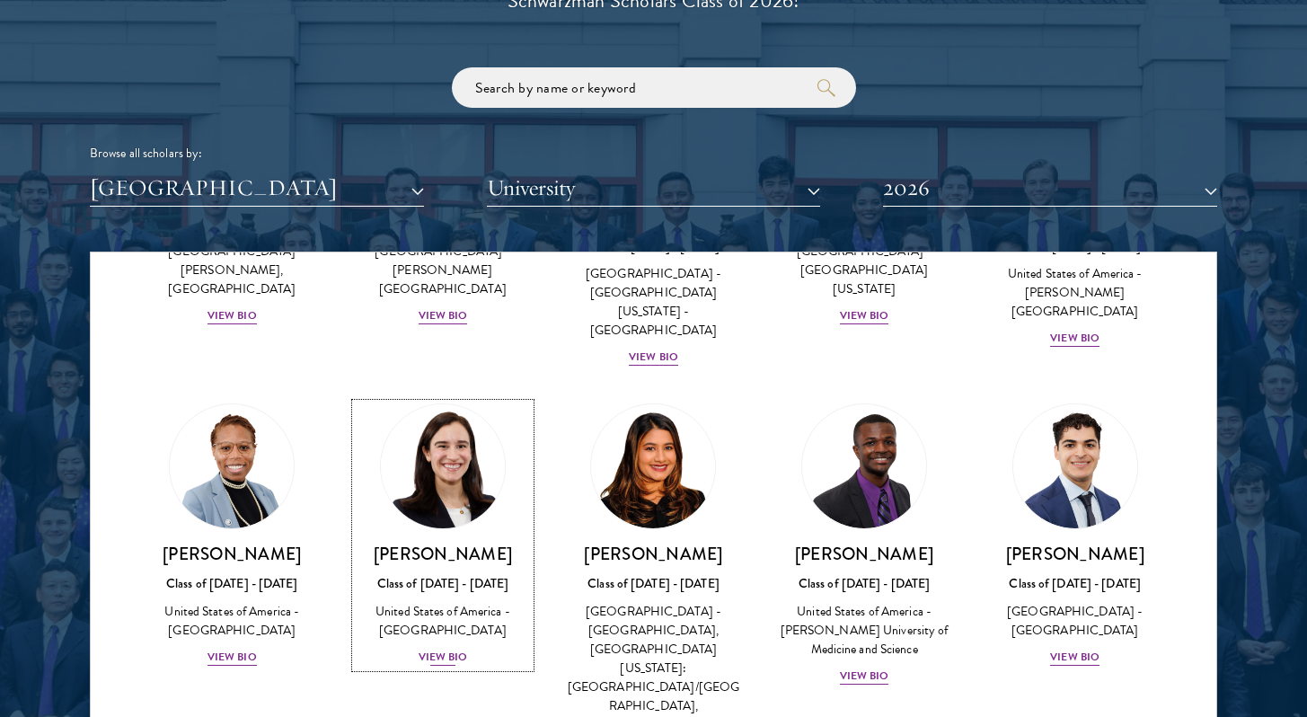
click at [430, 649] on div "View Bio" at bounding box center [443, 657] width 49 height 17
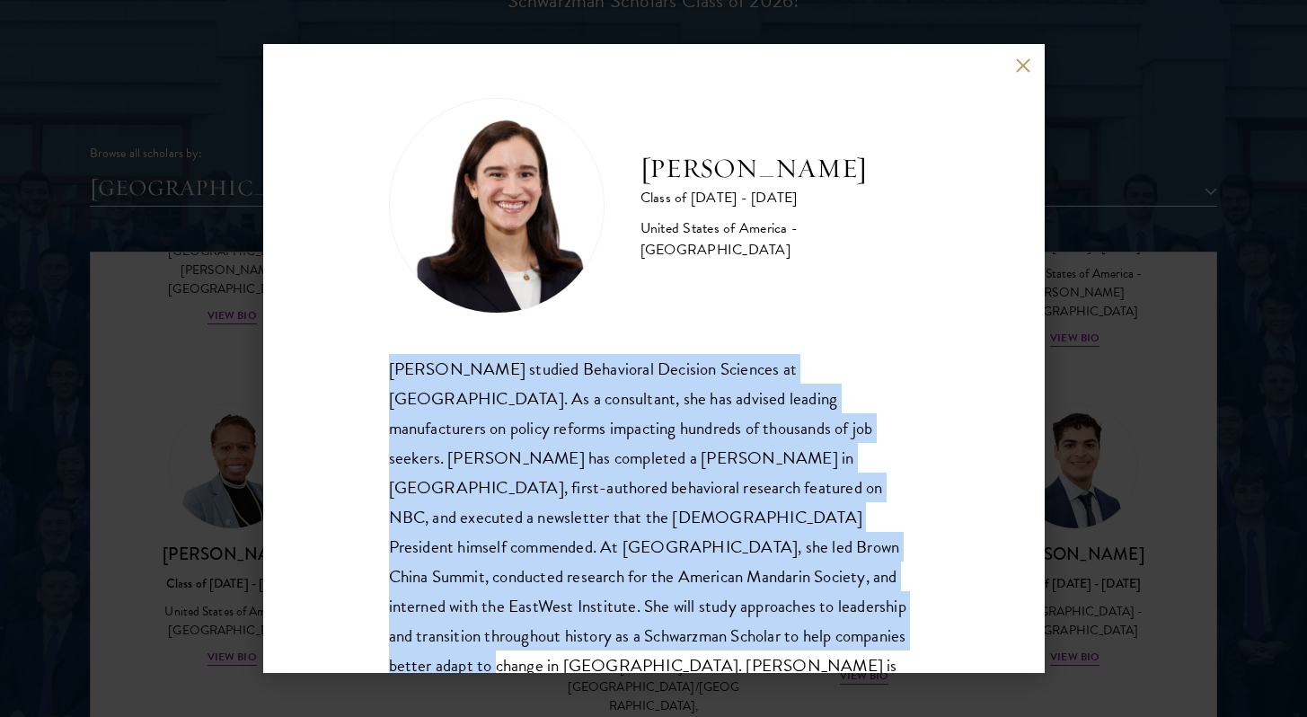
drag, startPoint x: 684, startPoint y: 651, endPoint x: 373, endPoint y: 375, distance: 416.3
click at [373, 374] on div "Mae Fullerton Class of 2025 - 2026 United States of America - Brown University …" at bounding box center [654, 358] width 782 height 629
copy div "Mae Fullerton studied Behavioral Decision Sciences at Brown University. As a co…"
click at [1027, 64] on button at bounding box center [1023, 65] width 15 height 15
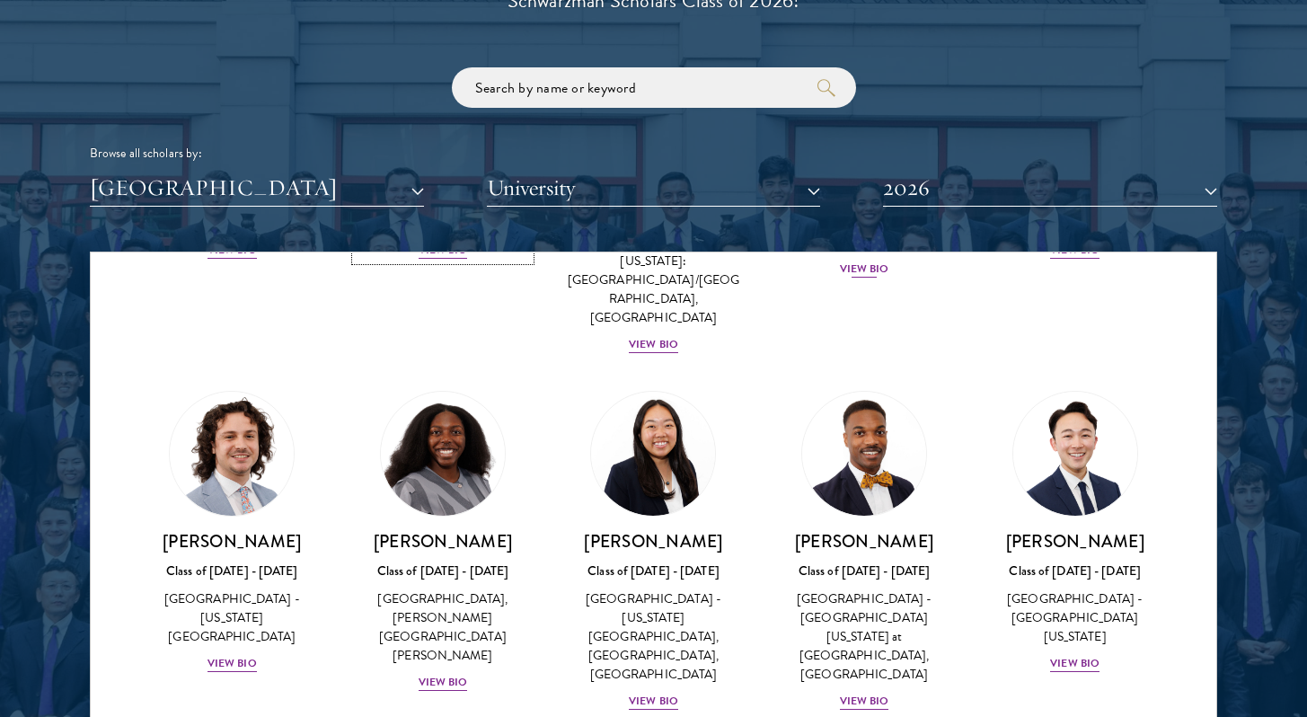
scroll to position [1399, 0]
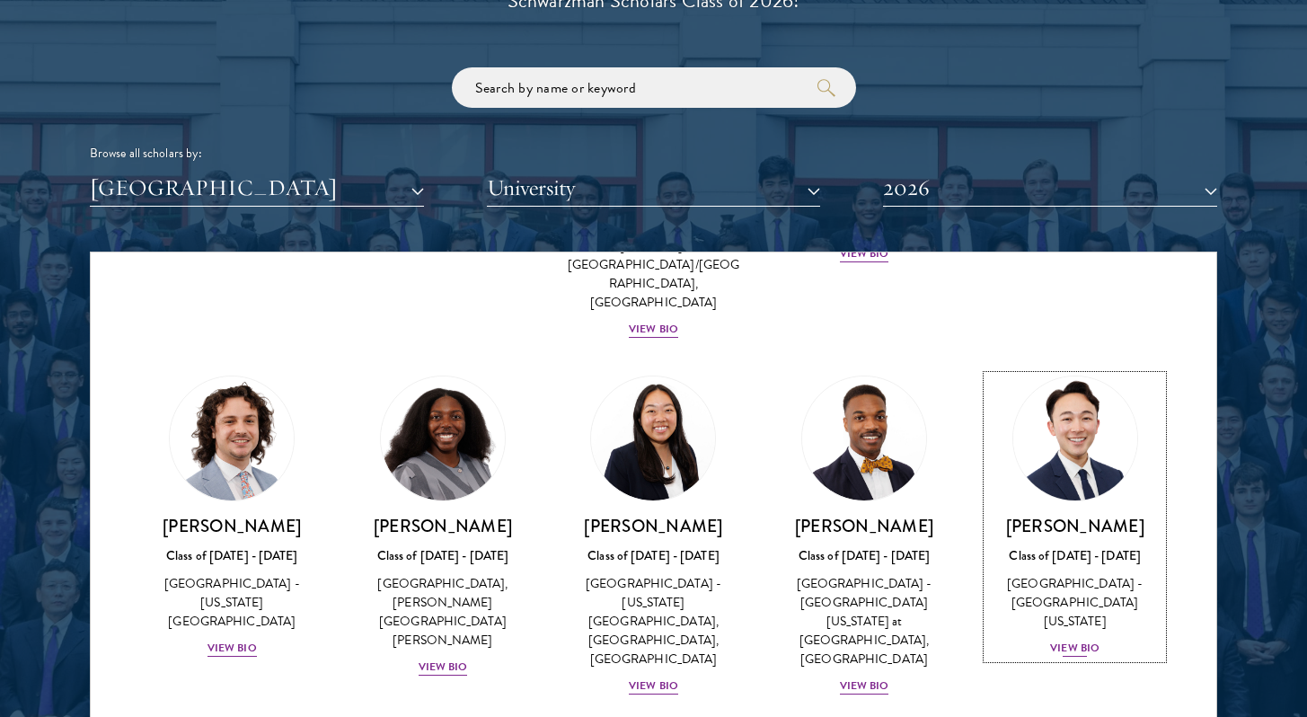
click at [1061, 515] on div "Justin Kawaguchi Class of 2025 - 2026 United States of America - University of …" at bounding box center [1075, 587] width 175 height 144
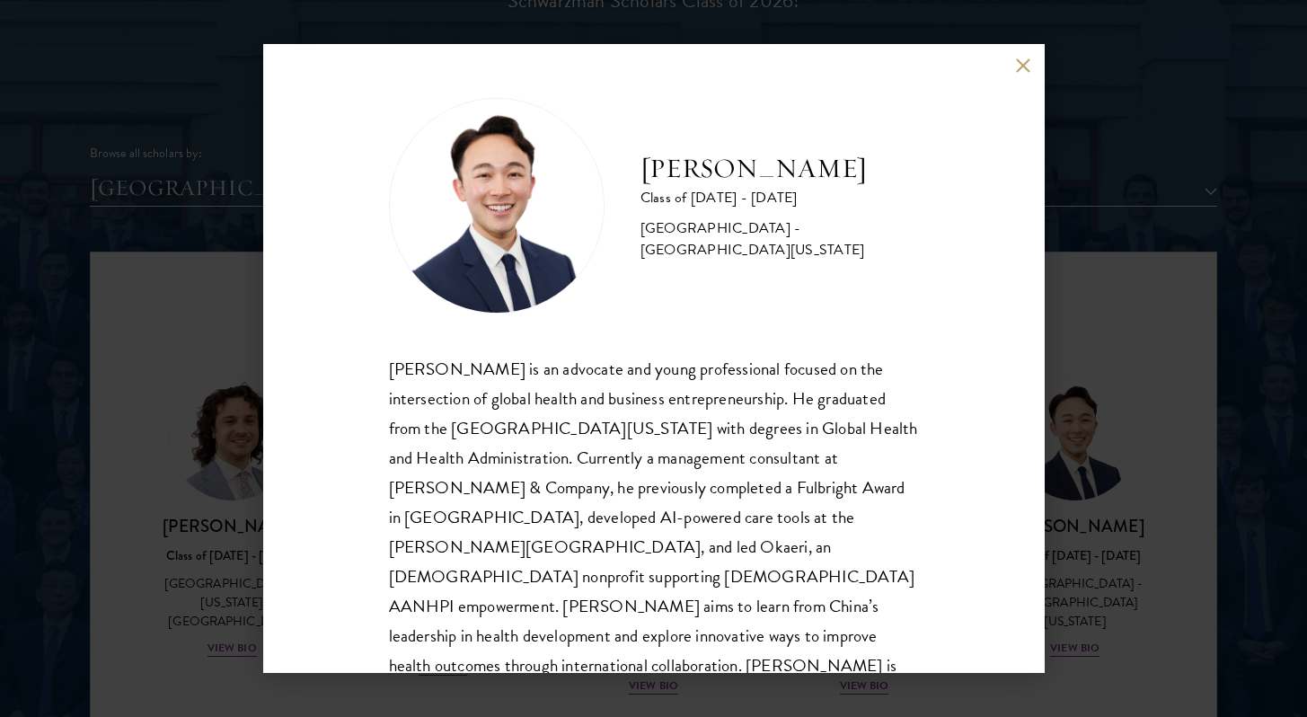
drag, startPoint x: 1022, startPoint y: 65, endPoint x: 1022, endPoint y: 92, distance: 27.0
click at [1022, 65] on button at bounding box center [1023, 65] width 15 height 15
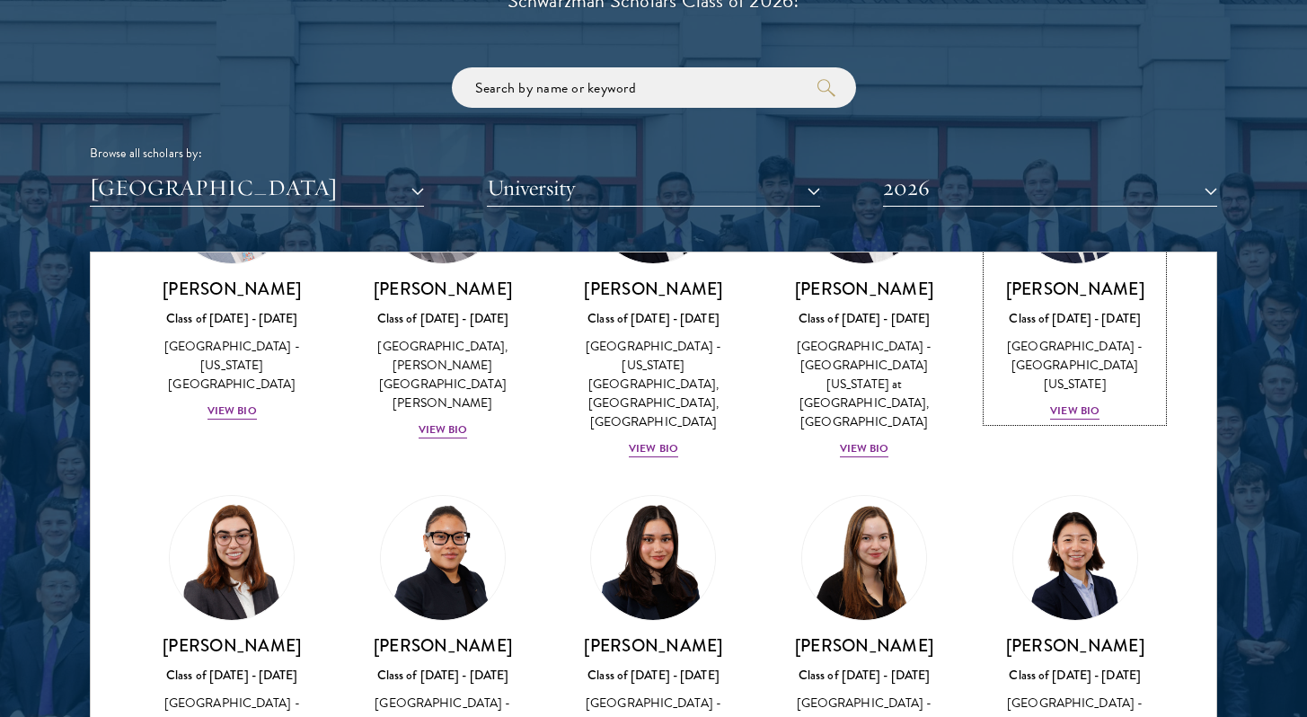
scroll to position [1637, 0]
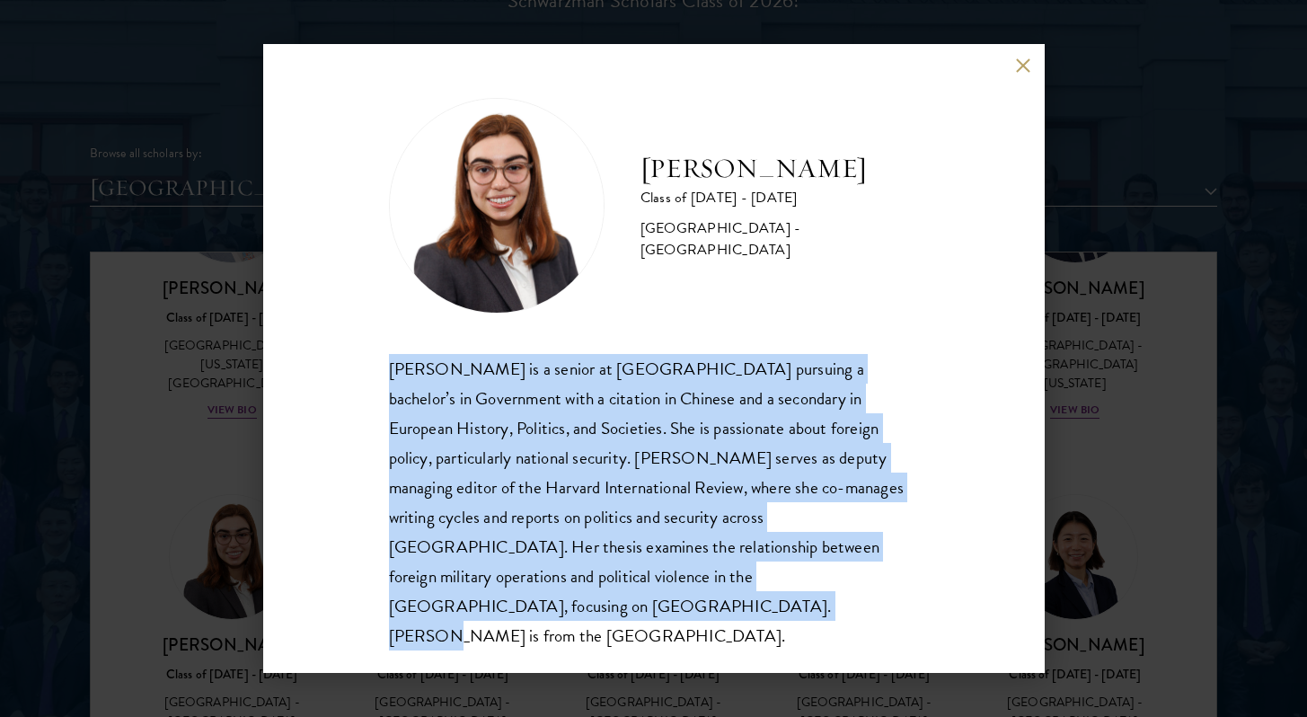
drag, startPoint x: 794, startPoint y: 601, endPoint x: 376, endPoint y: 386, distance: 470.6
click at [376, 386] on div "Isabelle King Class of 2025 - 2026 United States of America - Harvard Universit…" at bounding box center [654, 358] width 782 height 629
copy div "Isabelle King is a senior at Harvard University pursuing a bachelor’s in Govern…"
click at [1028, 73] on button at bounding box center [1023, 65] width 15 height 15
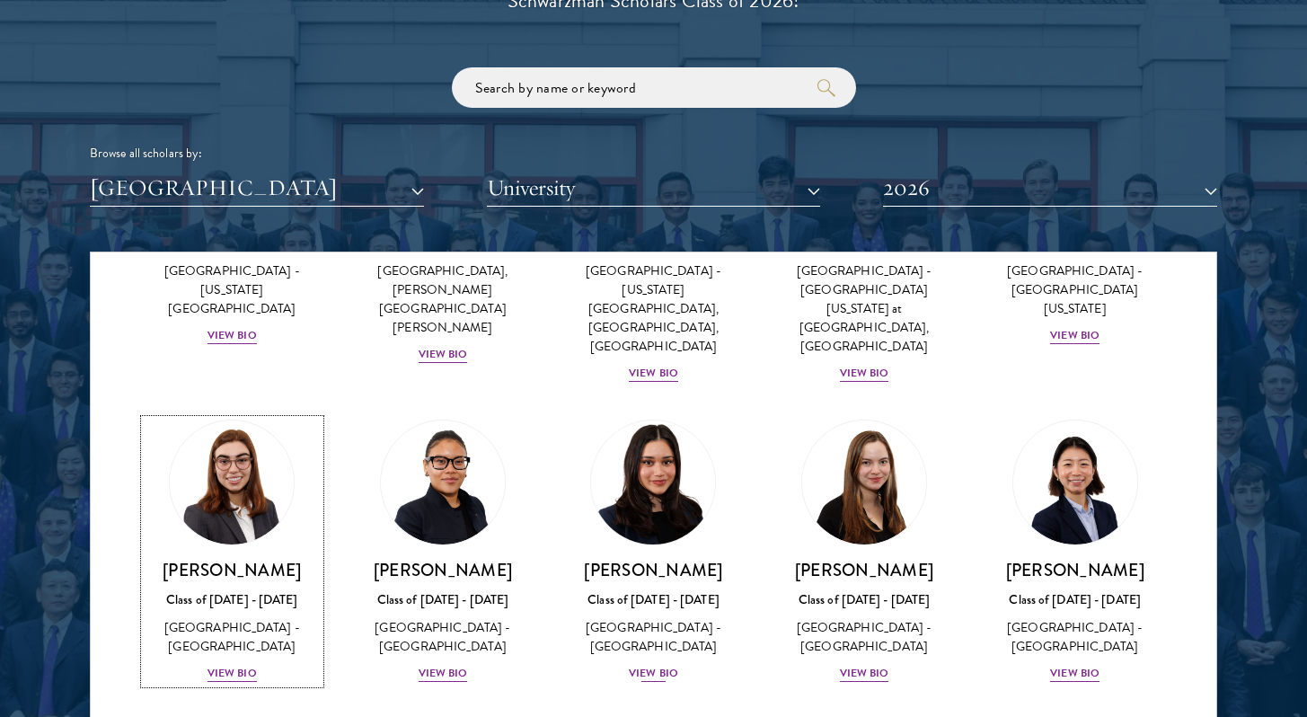
scroll to position [1714, 0]
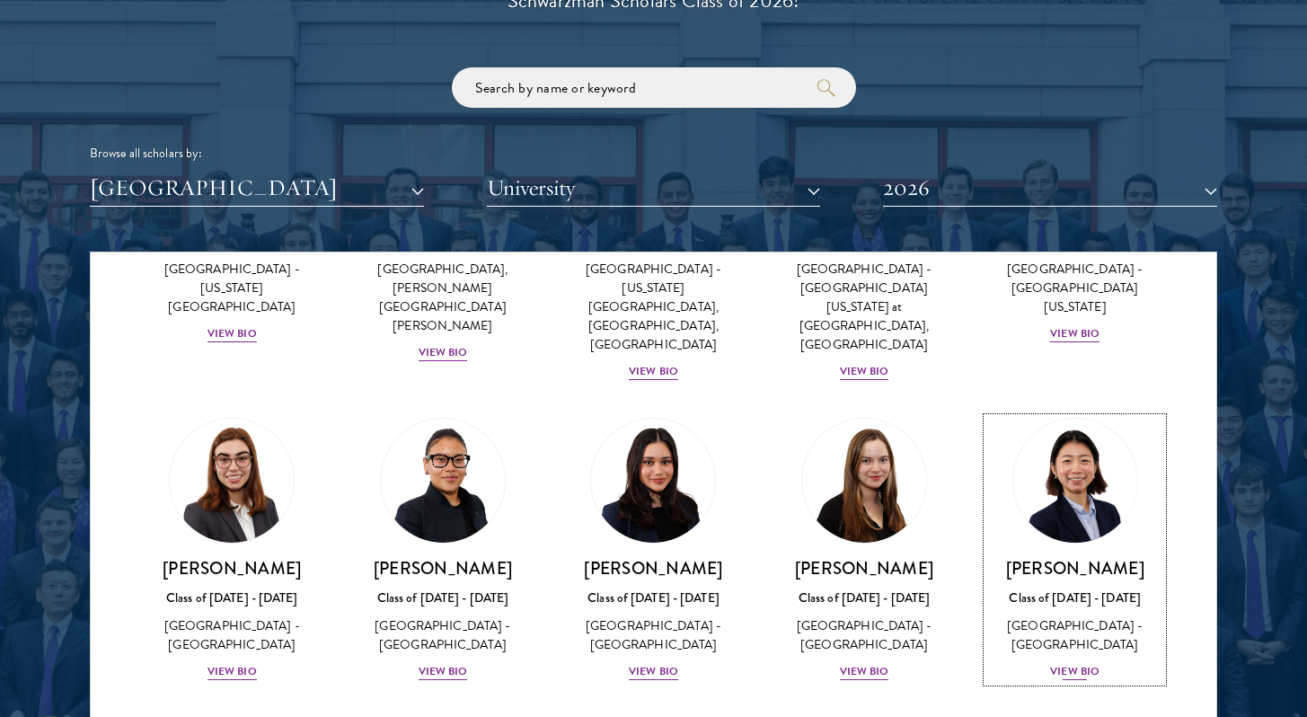
click at [1054, 663] on div "View Bio" at bounding box center [1074, 671] width 49 height 17
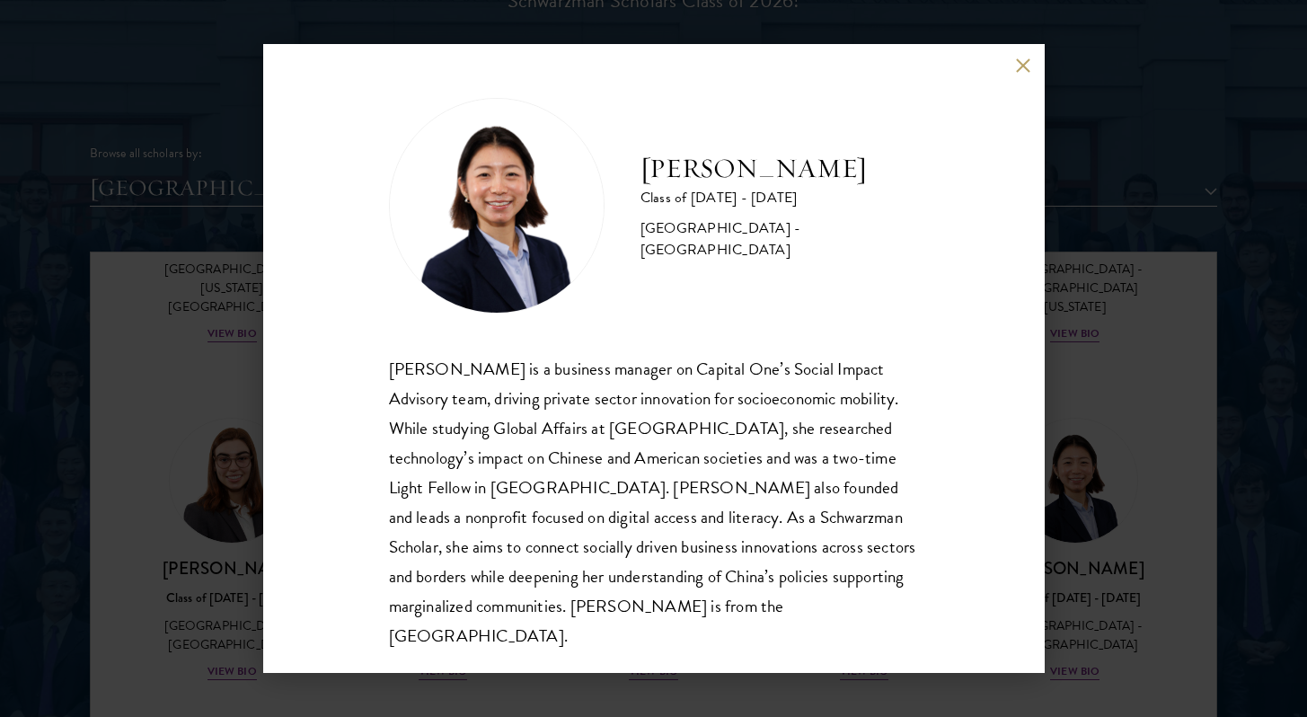
click at [1021, 70] on button at bounding box center [1023, 65] width 15 height 15
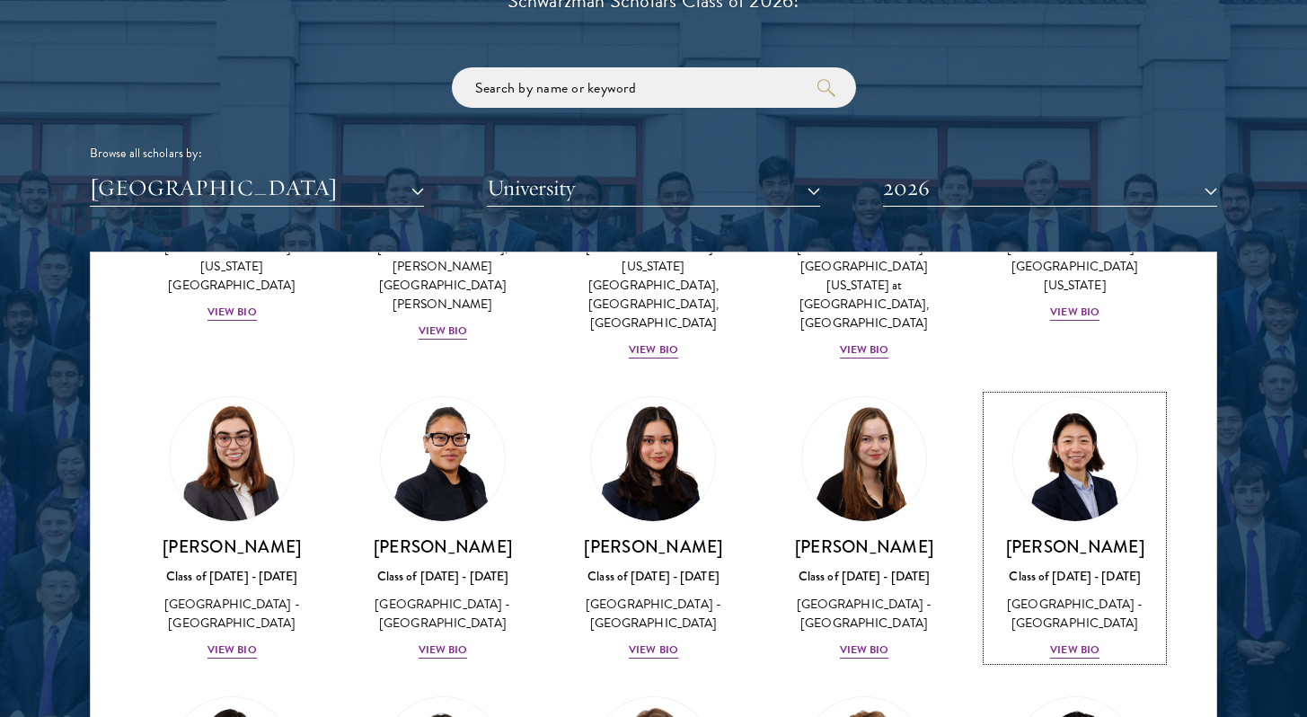
scroll to position [1740, 0]
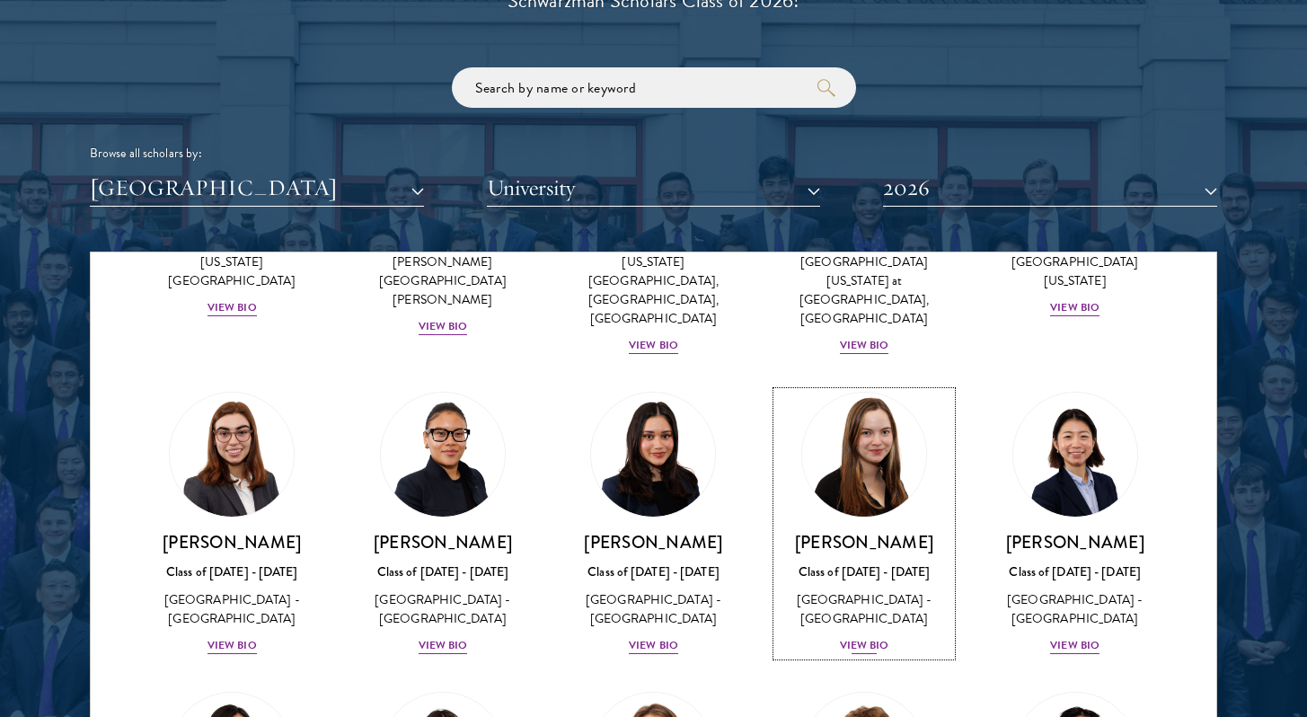
click at [843, 637] on div "View Bio" at bounding box center [864, 645] width 49 height 17
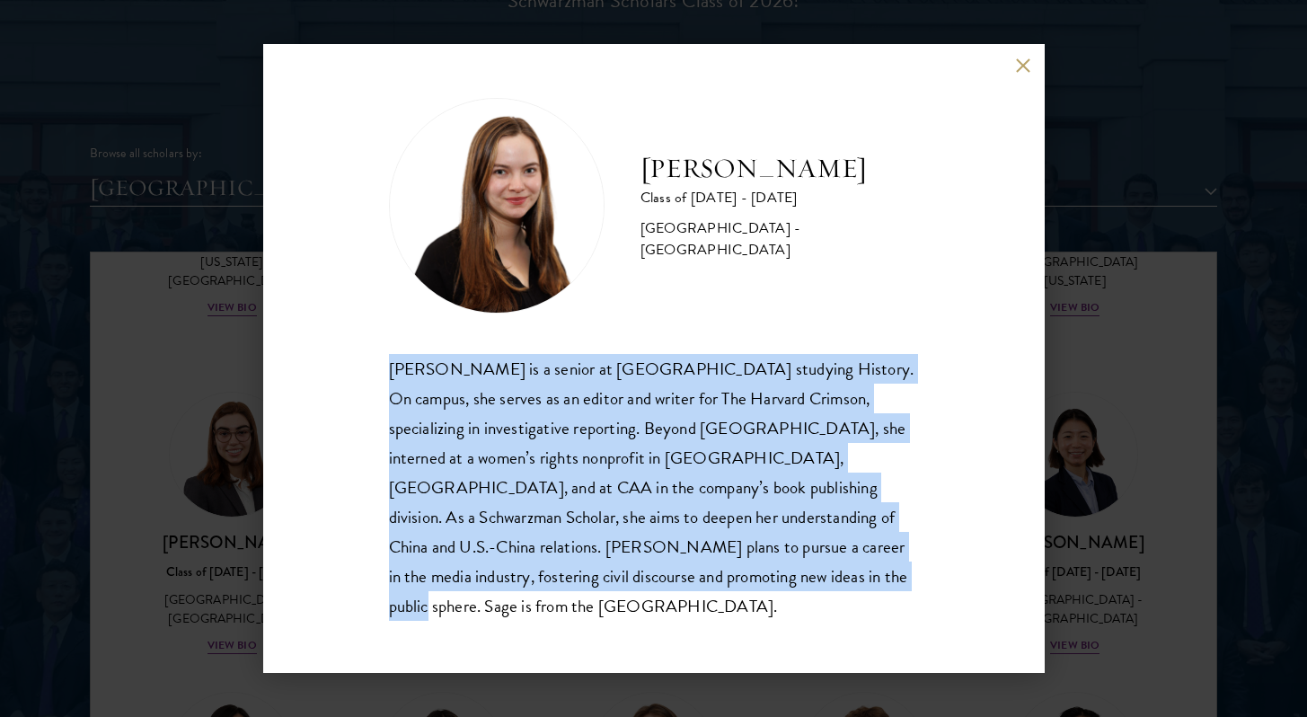
copy div "Sage Lattman is a senior at Harvard University studying History. On campus, she…"
drag, startPoint x: 666, startPoint y: 597, endPoint x: 367, endPoint y: 385, distance: 366.2
click at [367, 385] on div "Sage Lattman Class of 2025 - 2026 United States of America - Harvard University…" at bounding box center [654, 358] width 782 height 629
click at [1027, 72] on button at bounding box center [1023, 65] width 15 height 15
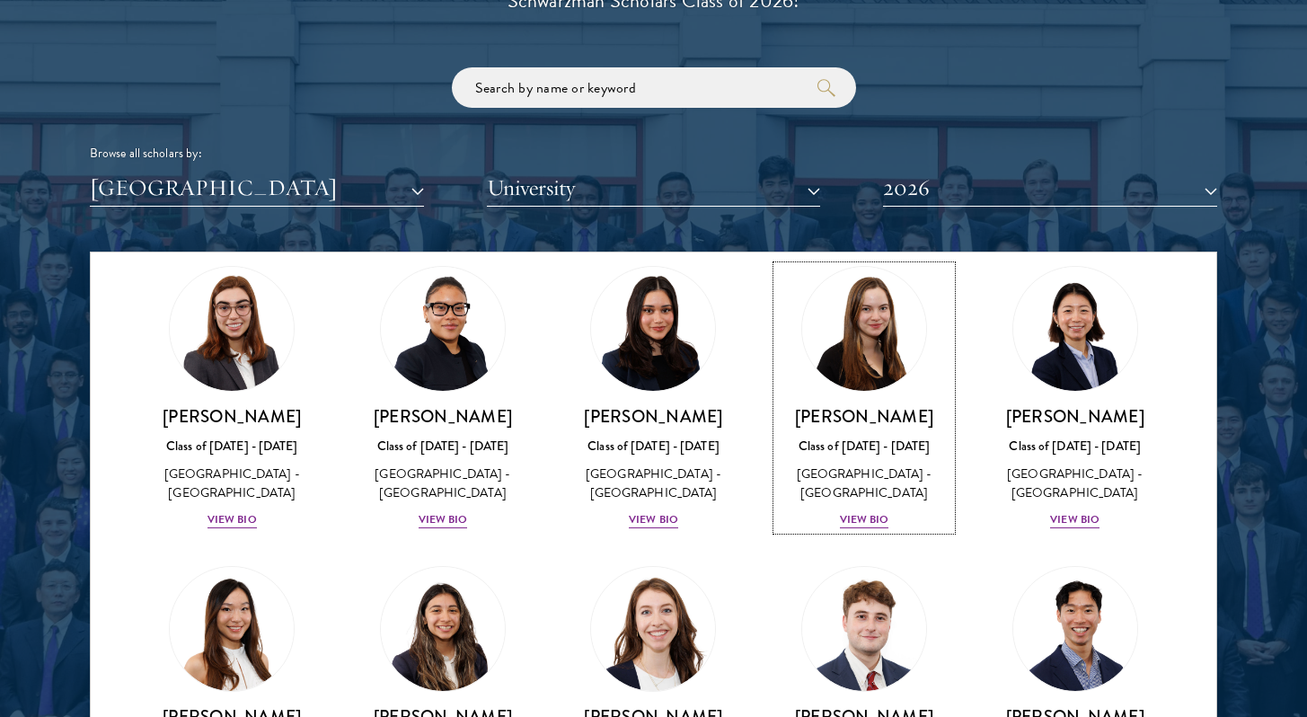
scroll to position [1998, 0]
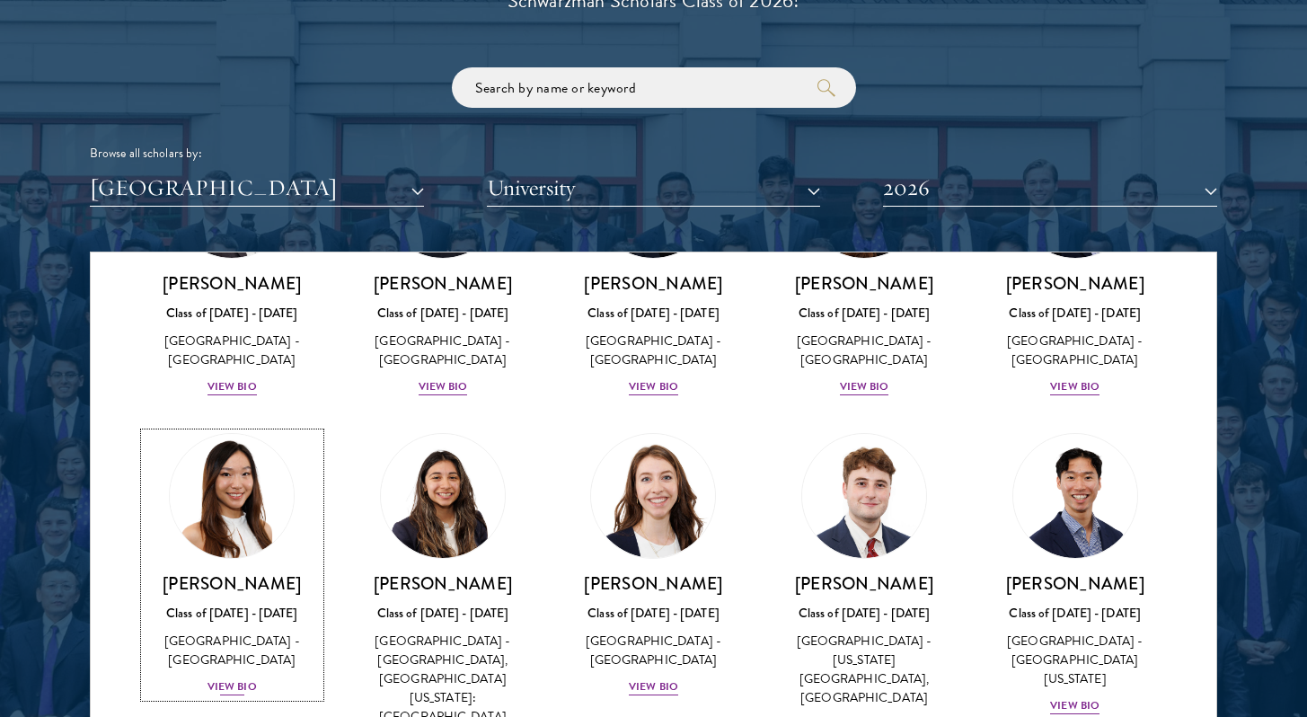
click at [236, 678] on div "View Bio" at bounding box center [232, 686] width 49 height 17
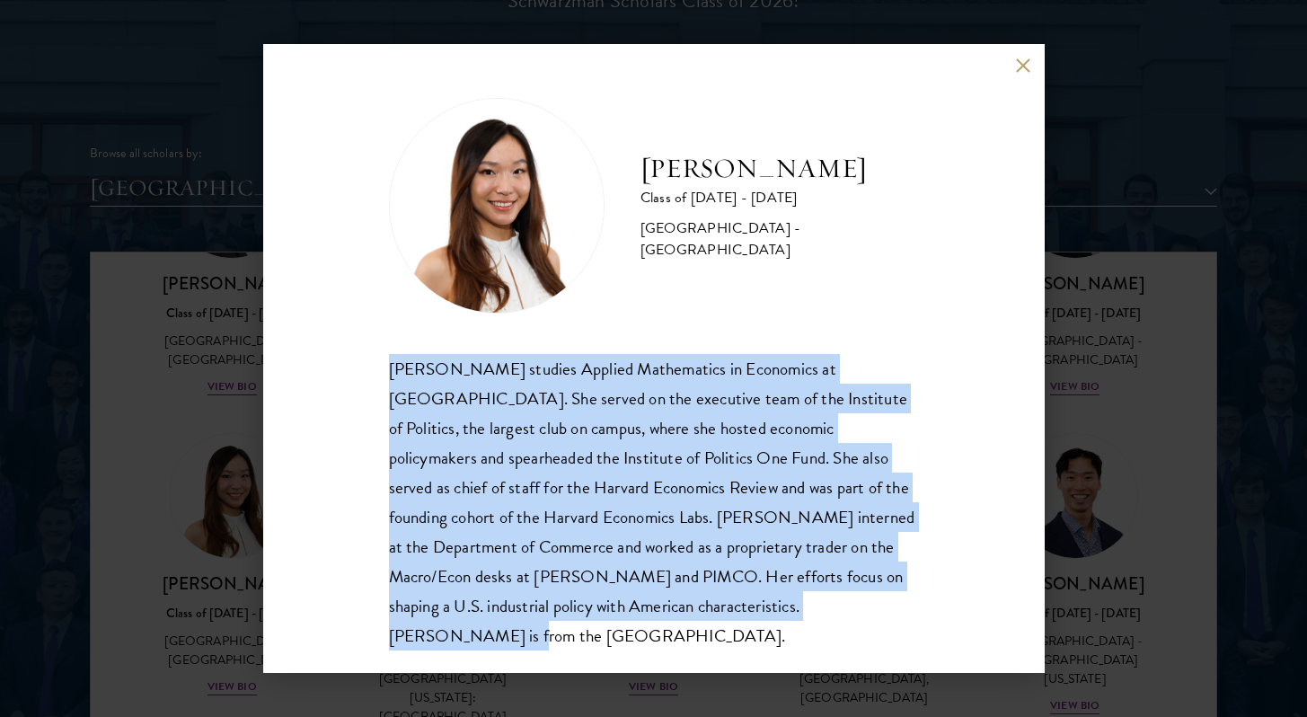
drag, startPoint x: 854, startPoint y: 606, endPoint x: 350, endPoint y: 359, distance: 561.0
click at [349, 359] on div "Stephanie Lin Class of 2025 - 2026 United States of America - Harvard Universit…" at bounding box center [654, 358] width 782 height 629
copy div "Stephanie Lin studies Applied Mathematics in Economics at Harvard. She served o…"
click at [1024, 66] on button at bounding box center [1023, 65] width 15 height 15
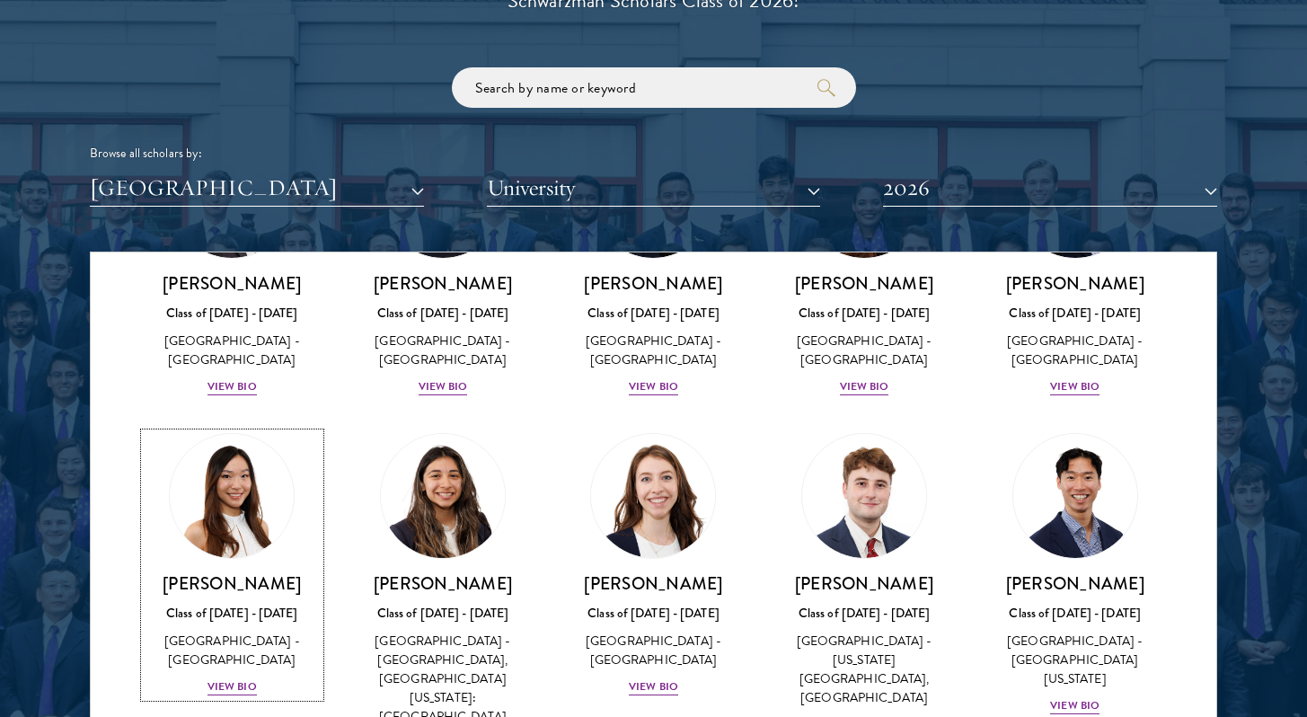
scroll to position [2025, 0]
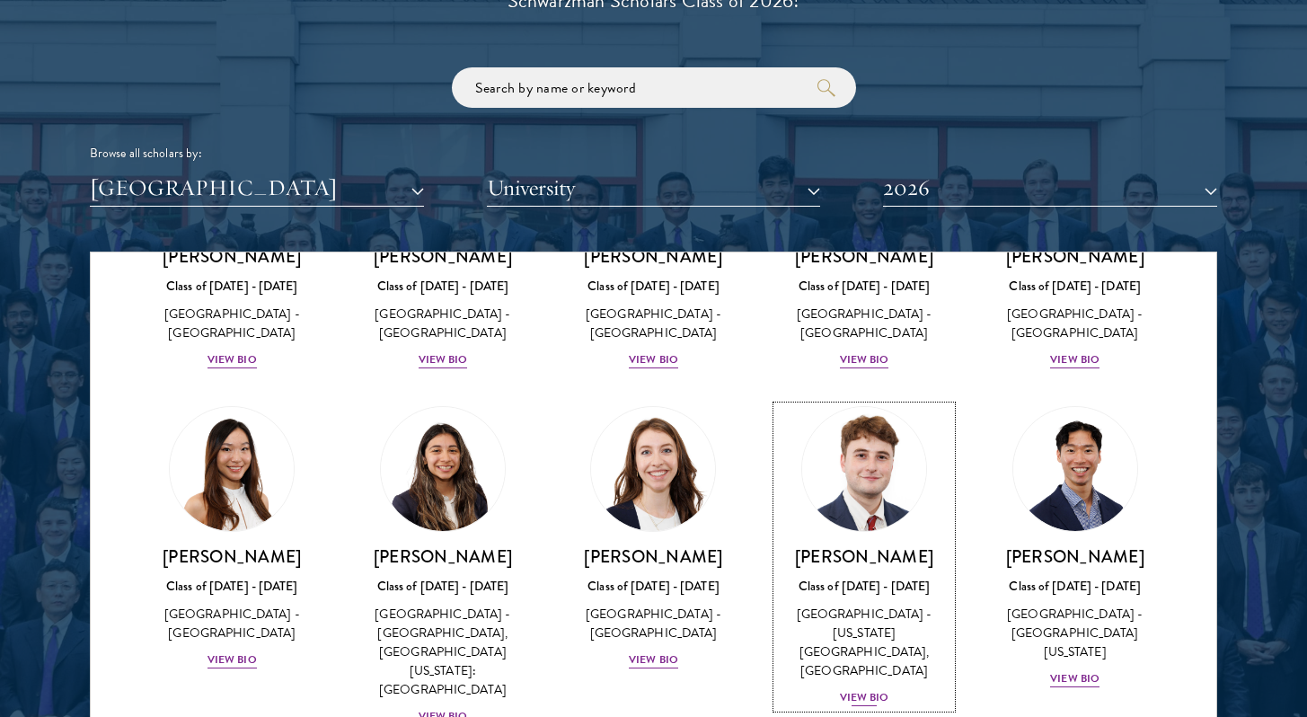
click at [858, 689] on div "View Bio" at bounding box center [864, 697] width 49 height 17
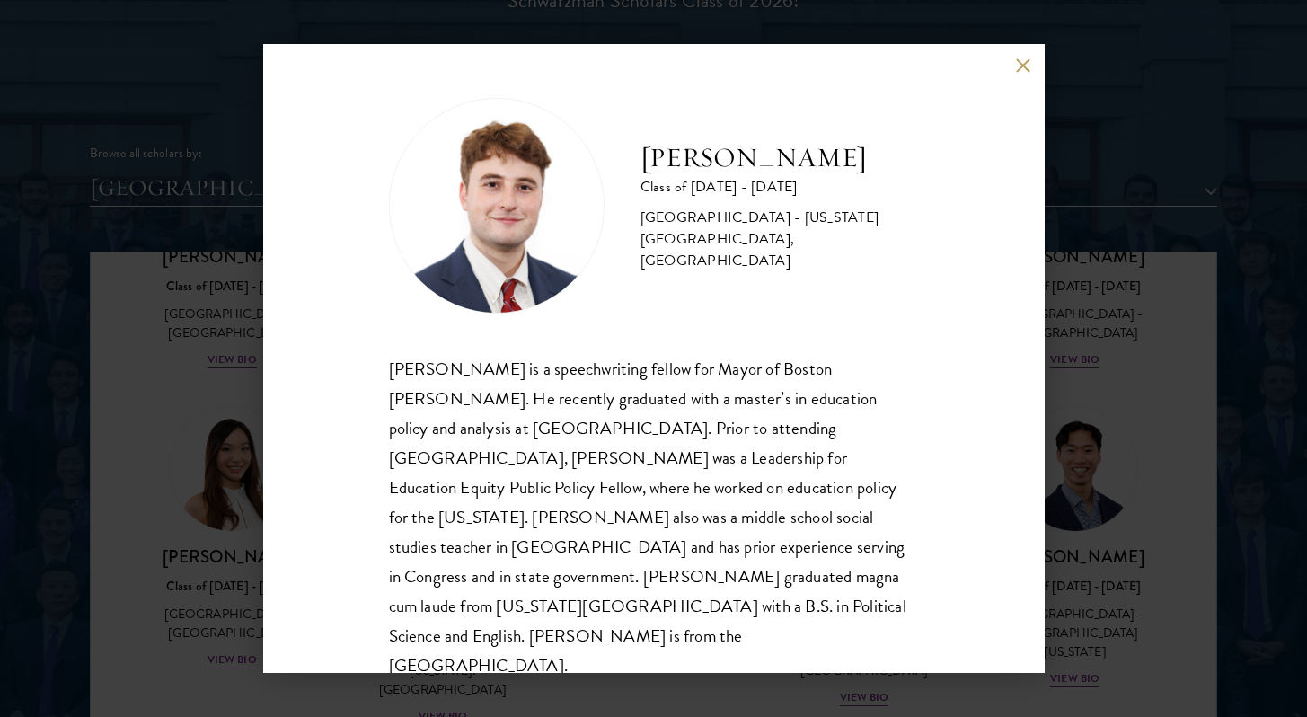
click at [1061, 489] on div "John McQuillan Class of 2025 - 2026 United States of America - Florida State Un…" at bounding box center [653, 358] width 1307 height 717
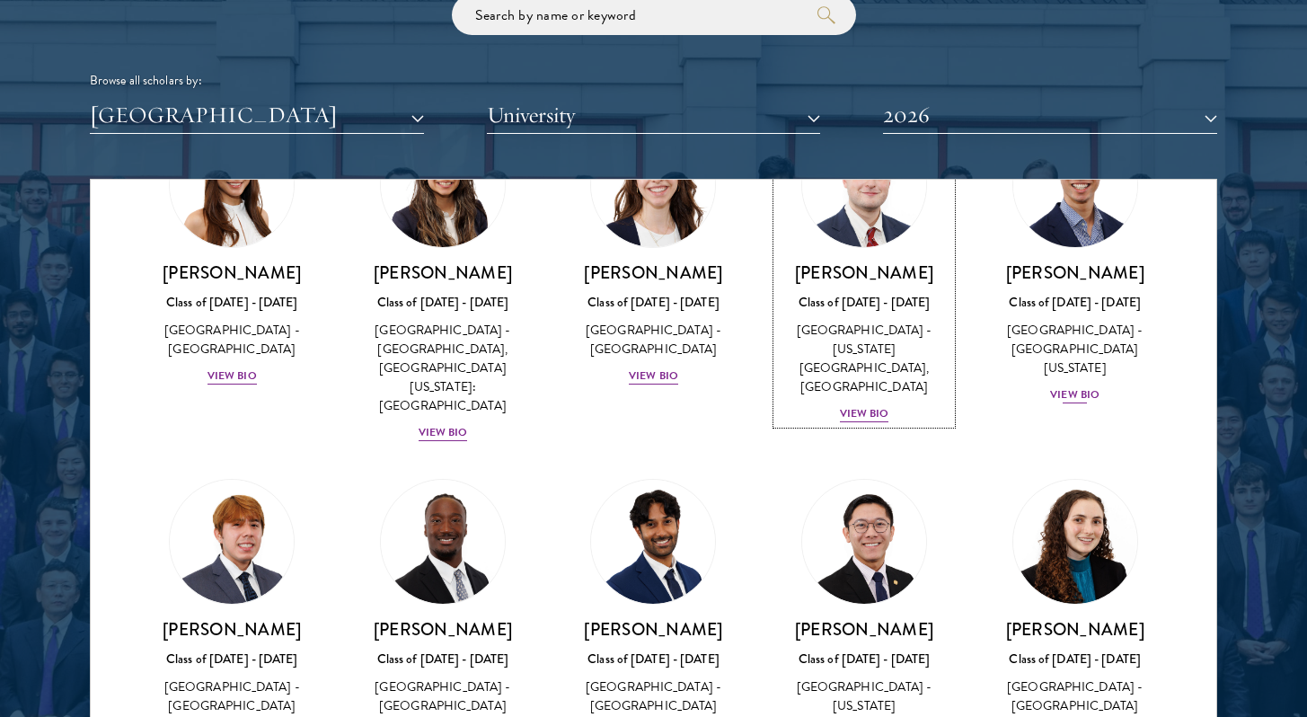
scroll to position [2237, 0]
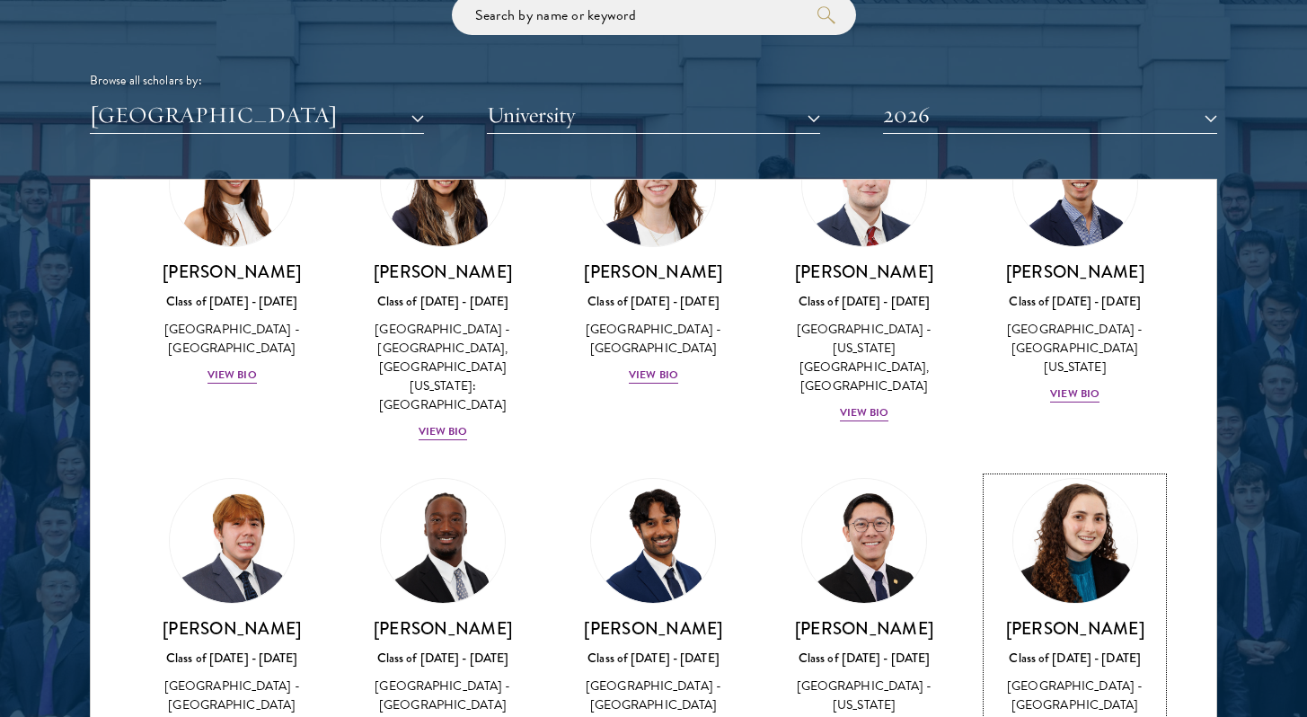
click at [1089, 617] on div "Maya Rosen Class of 2025 - 2026 United States of America - Harvard University V…" at bounding box center [1075, 679] width 175 height 125
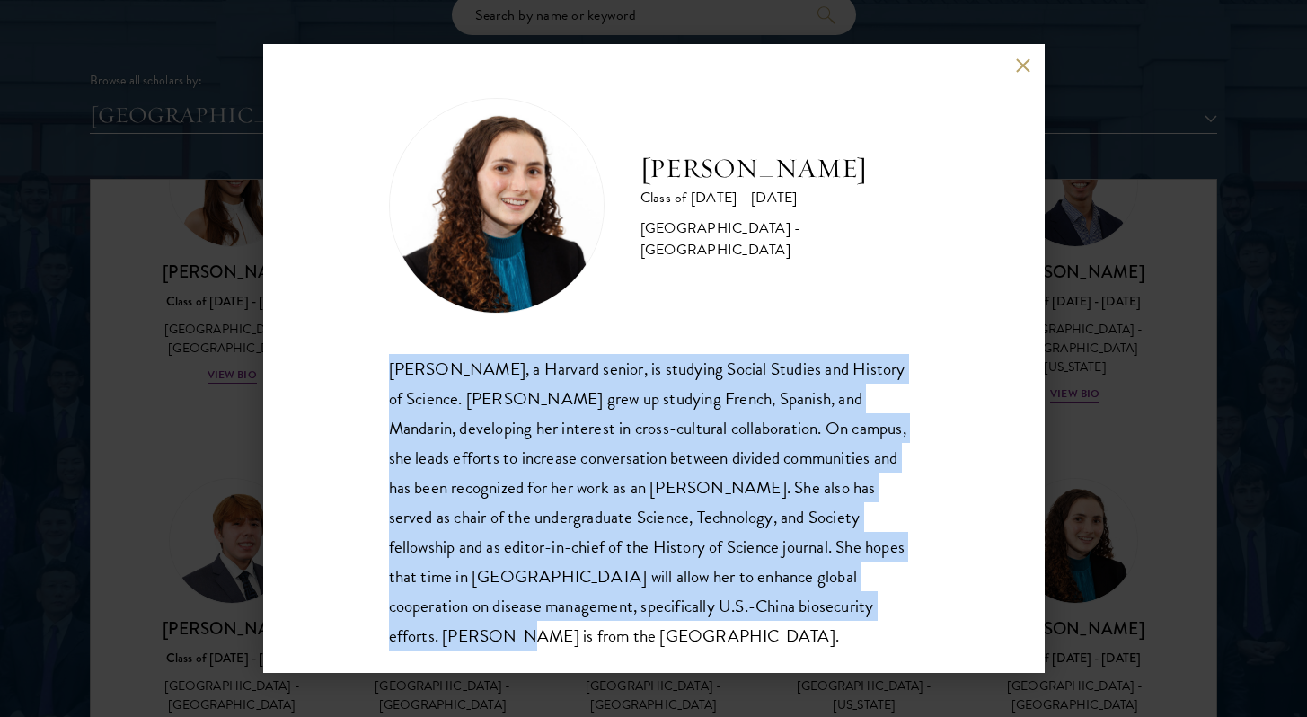
drag, startPoint x: 905, startPoint y: 607, endPoint x: 382, endPoint y: 374, distance: 572.8
click at [381, 374] on div "Maya Rosen Class of 2025 - 2026 United States of America - Harvard University M…" at bounding box center [654, 358] width 782 height 629
copy div "Maya Rosen, a Harvard senior, is studying Social Studies and History of Science…"
click at [352, 436] on div "Maya Rosen Class of 2025 - 2026 United States of America - Harvard University M…" at bounding box center [654, 358] width 782 height 629
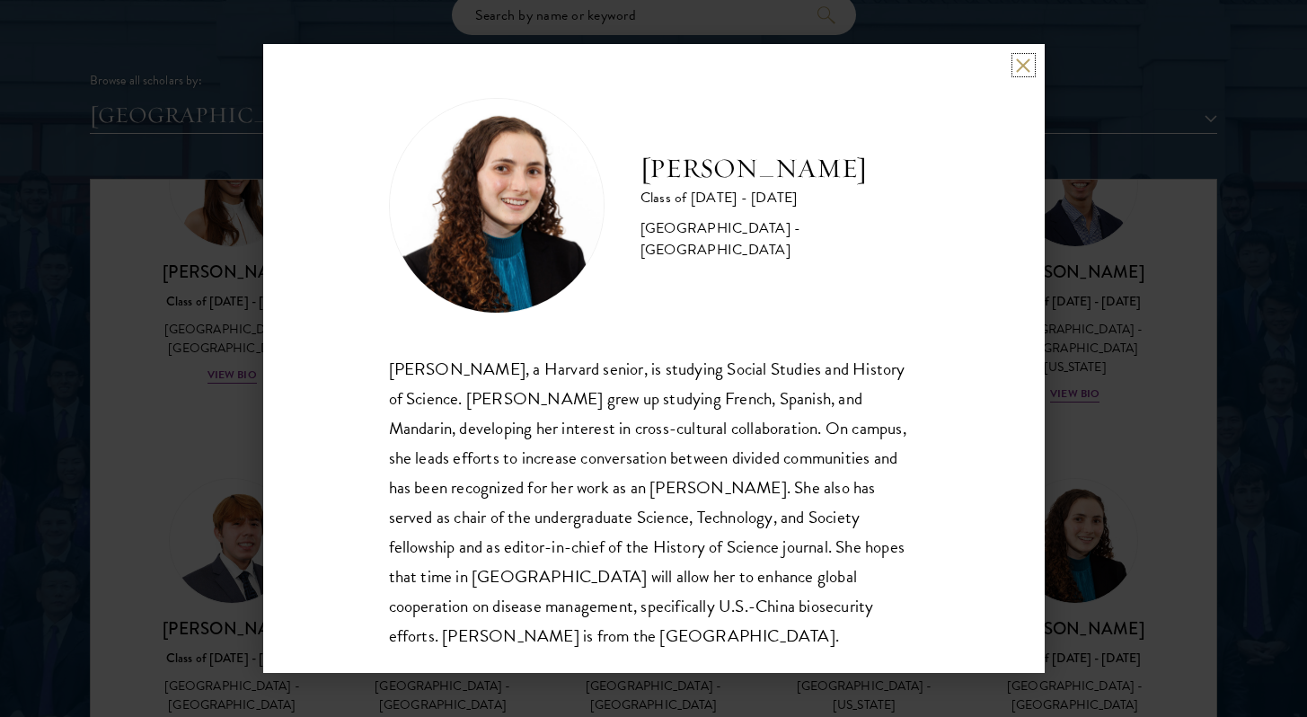
click at [1026, 62] on button at bounding box center [1023, 65] width 15 height 15
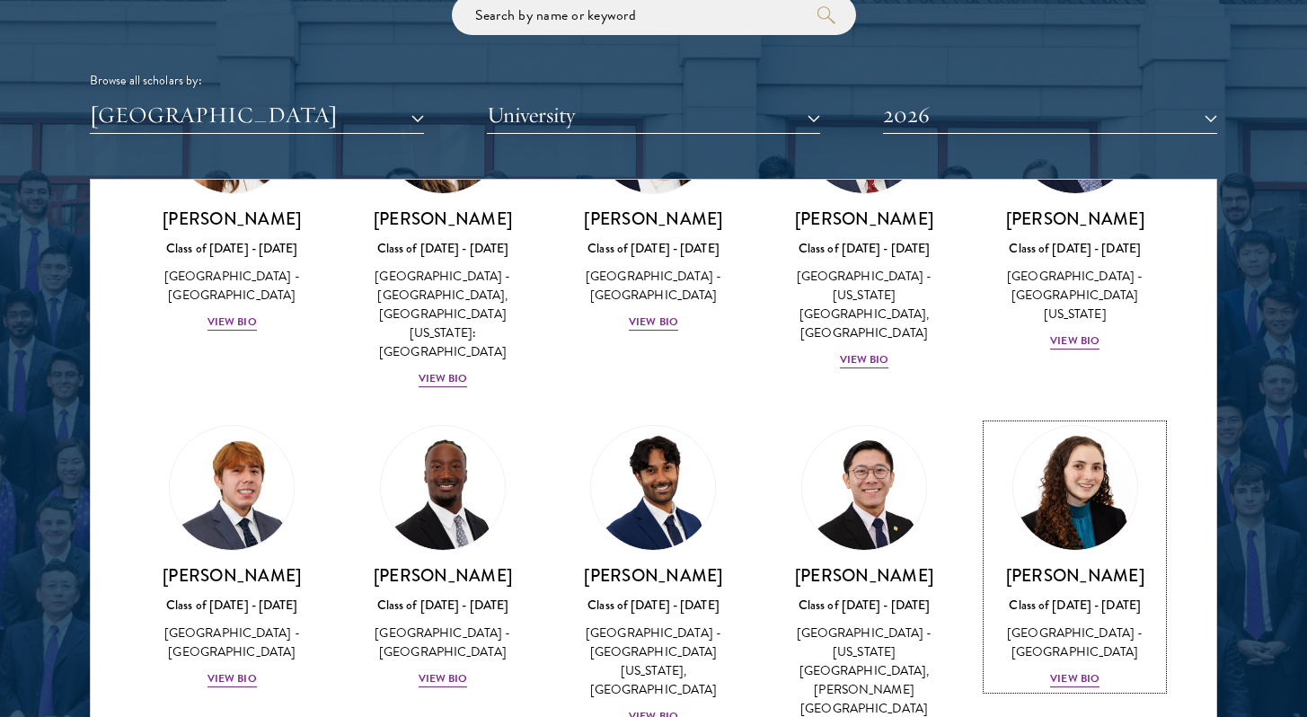
scroll to position [2292, 0]
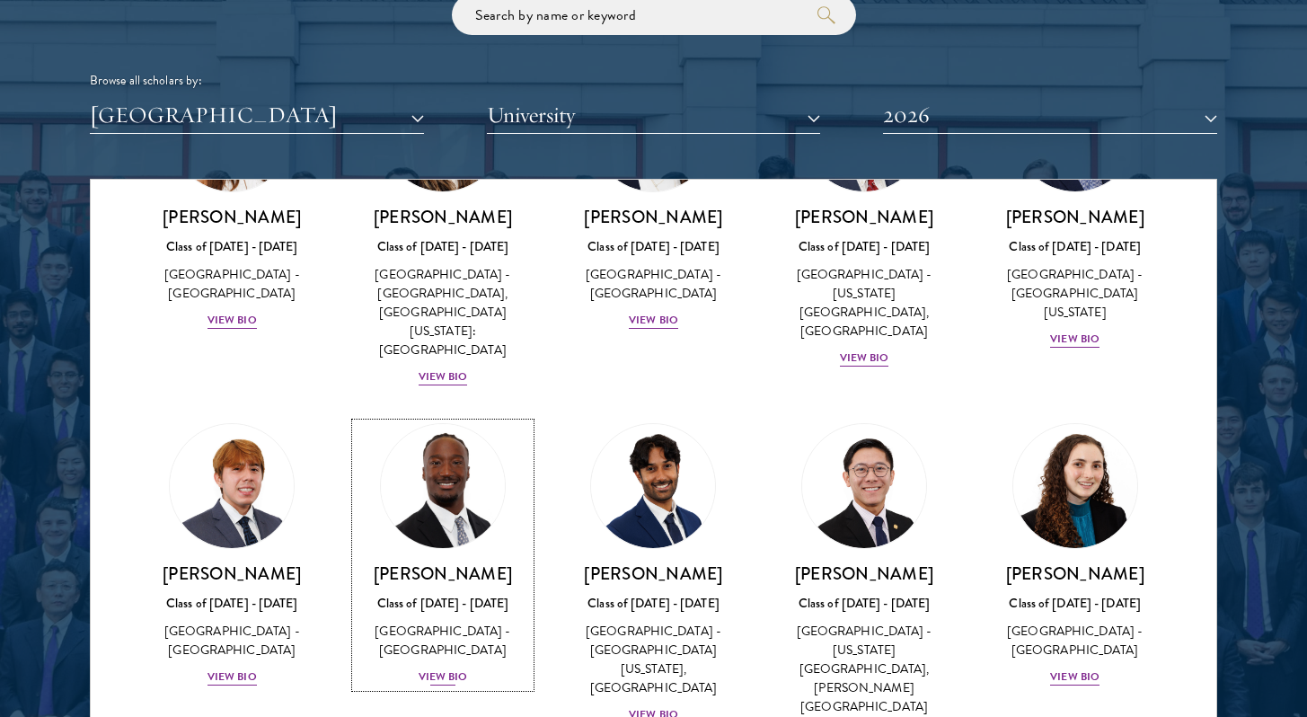
click at [453, 669] on div "View Bio" at bounding box center [443, 677] width 49 height 17
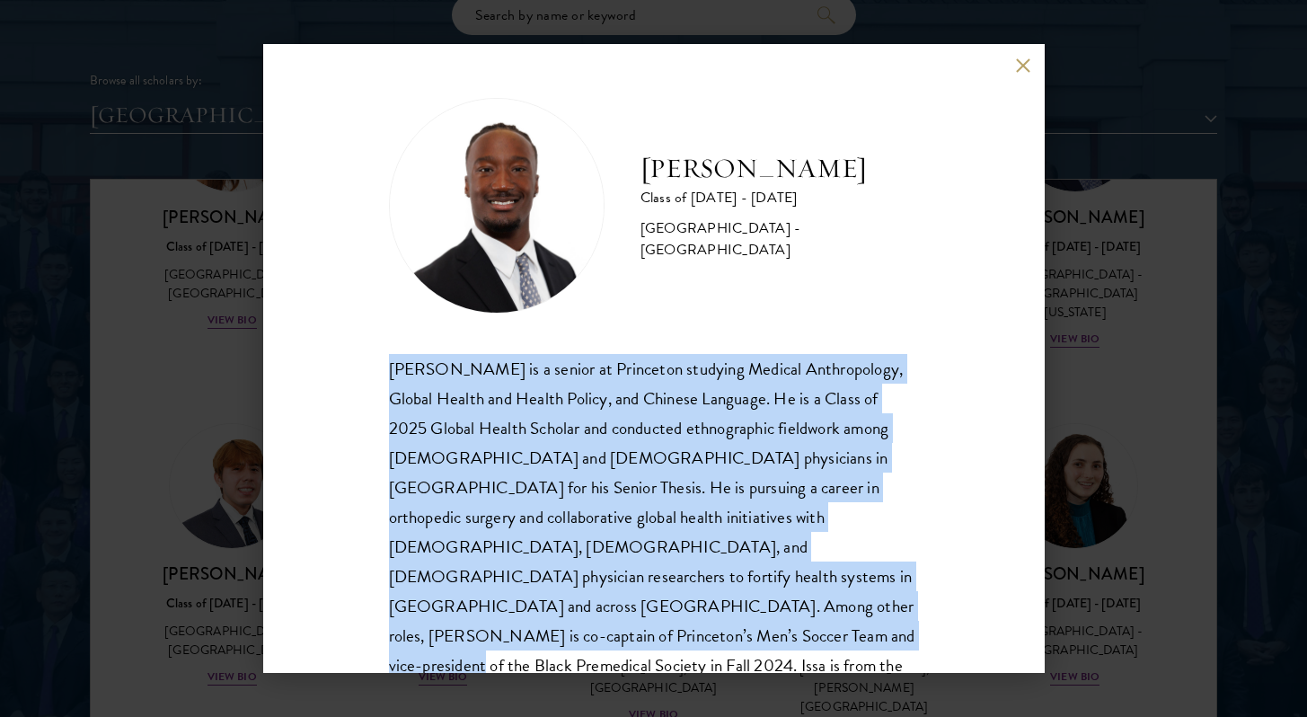
copy div "Issa Mudashiru is a senior at Princeton studying Medical Anthropology, Global H…"
drag, startPoint x: 384, startPoint y: 362, endPoint x: 882, endPoint y: 608, distance: 555.4
click at [884, 608] on div "Issa Mudashiru Class of 2025 - 2026 United States of America - Princeton Univer…" at bounding box center [654, 358] width 782 height 629
click at [1026, 60] on button at bounding box center [1023, 65] width 15 height 15
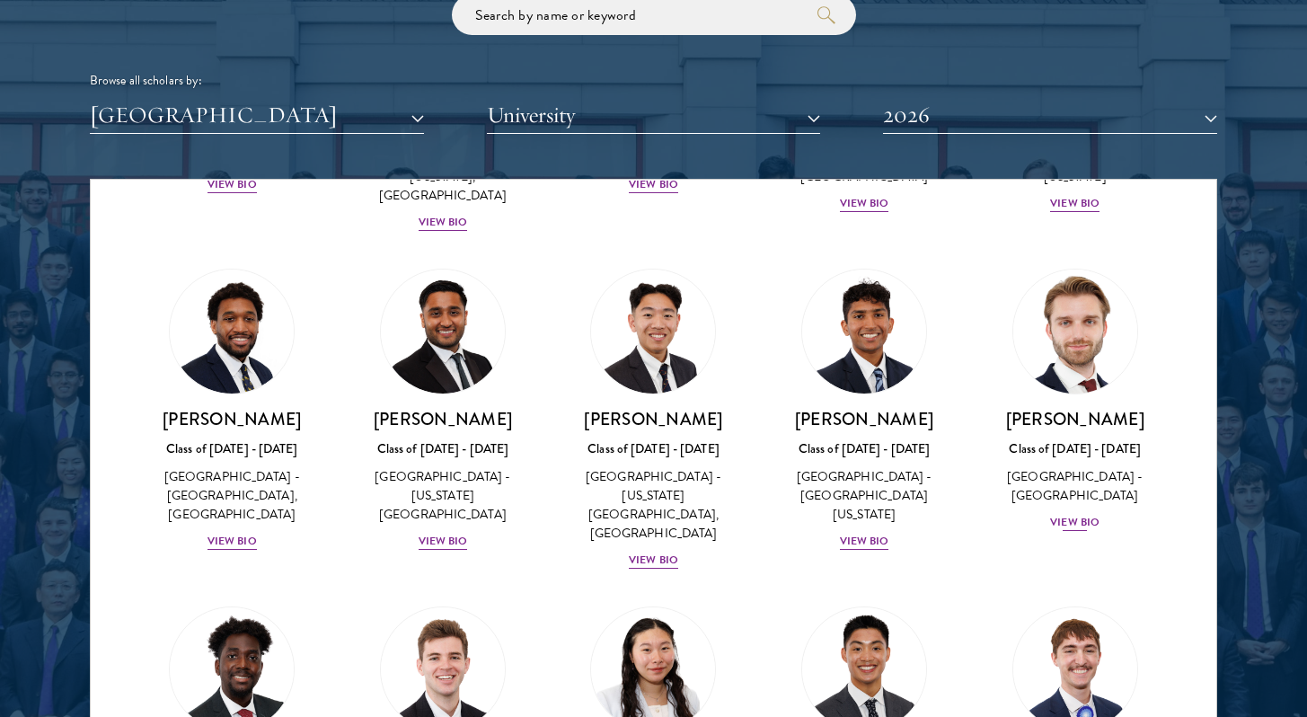
scroll to position [3161, 0]
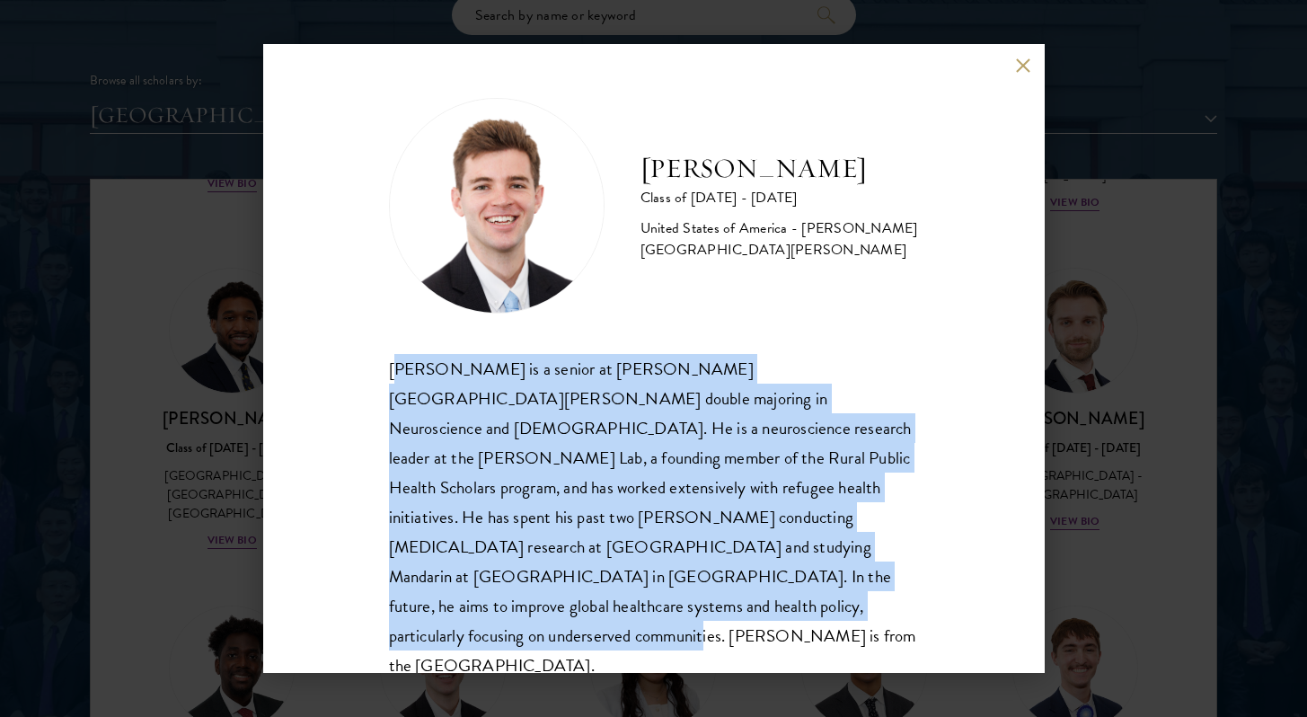
drag, startPoint x: 394, startPoint y: 367, endPoint x: 589, endPoint y: 649, distance: 343.5
click at [590, 649] on div "Zach Valentine Class of 2025 - 2026 United States of America - Brigham Young Un…" at bounding box center [654, 358] width 782 height 629
copy div "achary Valentine is a senior at Brigham Young University double majoring in Neu…"
